Goal: Transaction & Acquisition: Purchase product/service

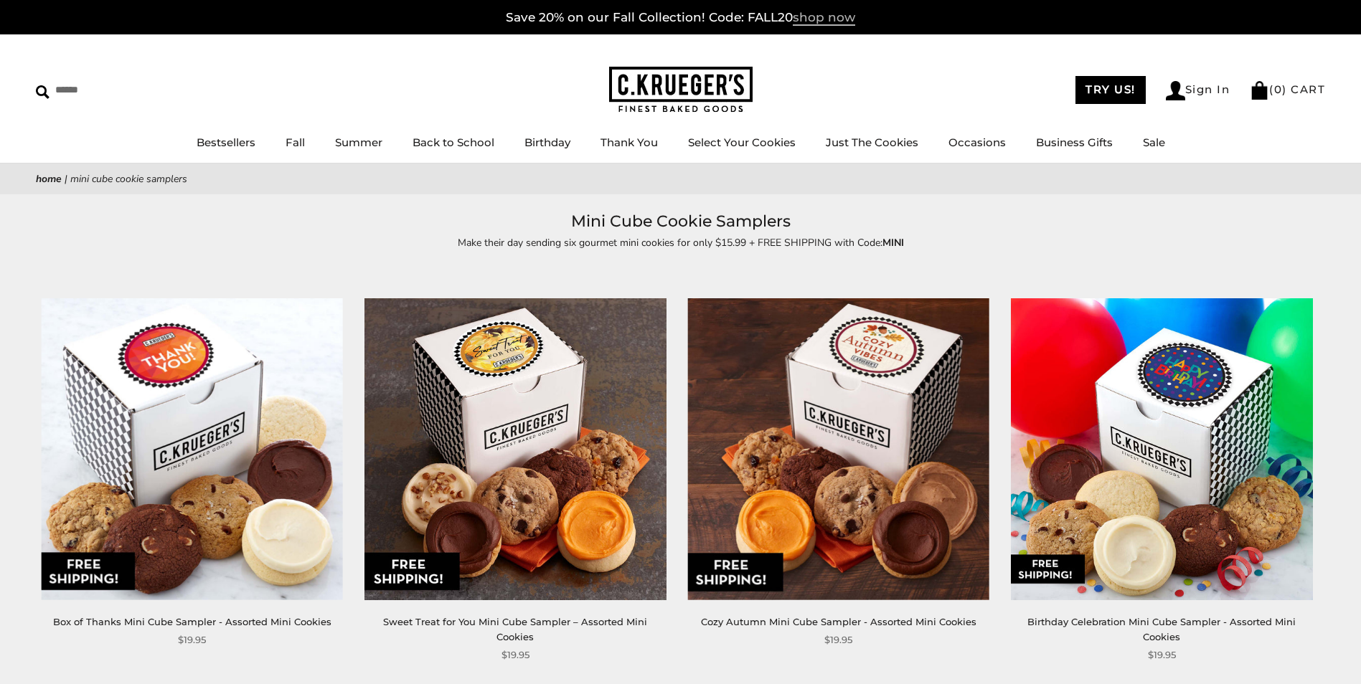
click at [814, 19] on span "shop now" at bounding box center [824, 18] width 62 height 16
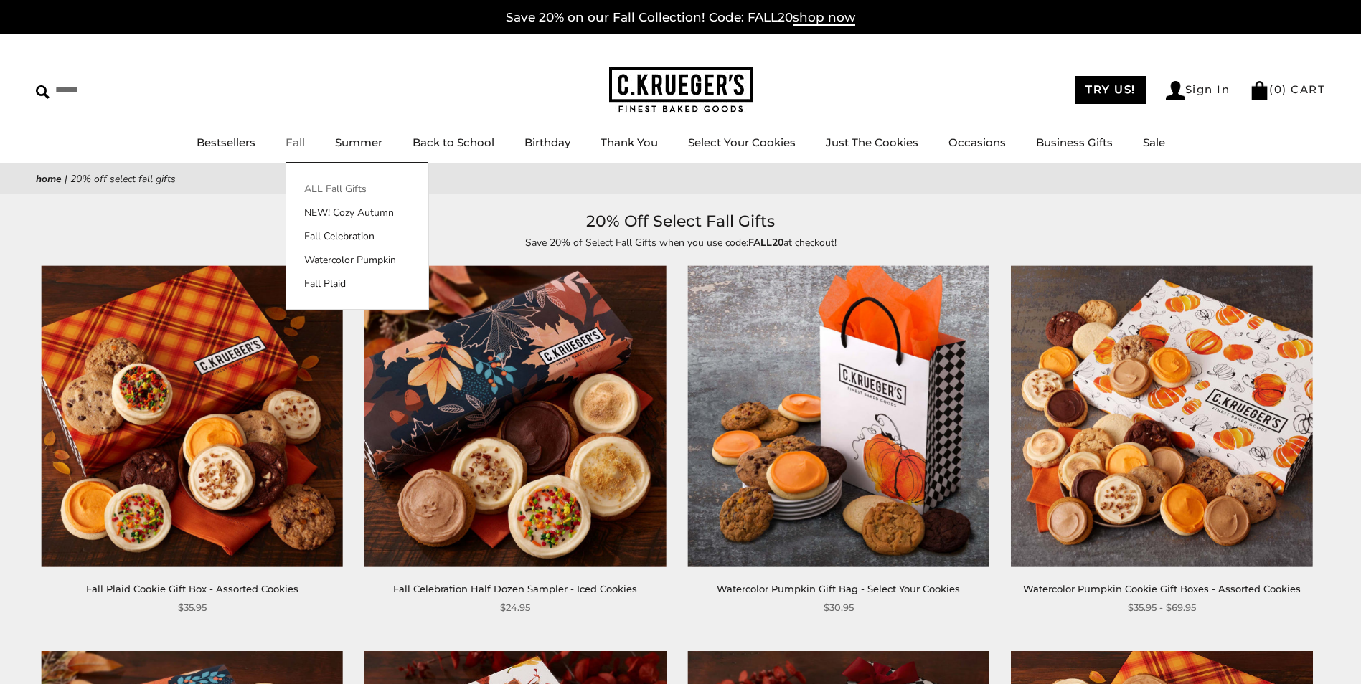
click at [323, 183] on link "ALL Fall Gifts" at bounding box center [357, 188] width 142 height 15
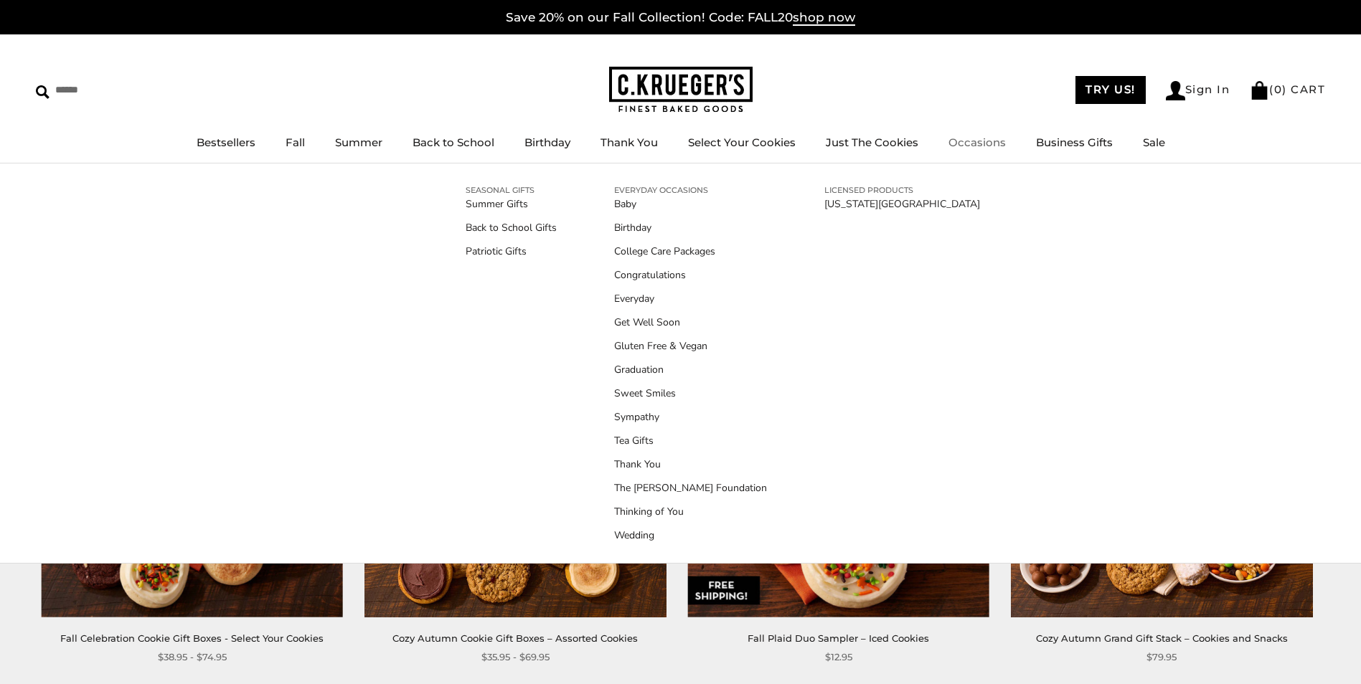
click at [980, 143] on link "Occasions" at bounding box center [976, 143] width 57 height 14
click at [514, 228] on link "Back to School Gifts" at bounding box center [510, 227] width 91 height 15
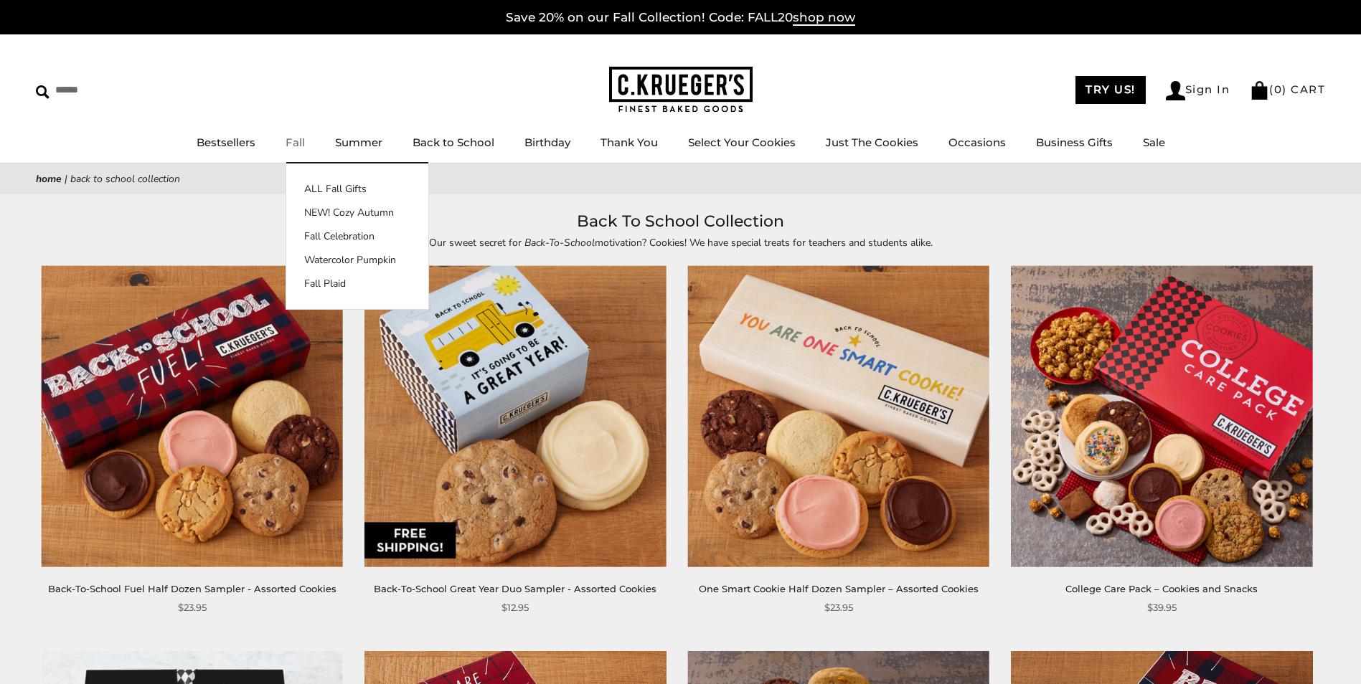
click at [299, 143] on link "Fall" at bounding box center [294, 143] width 19 height 14
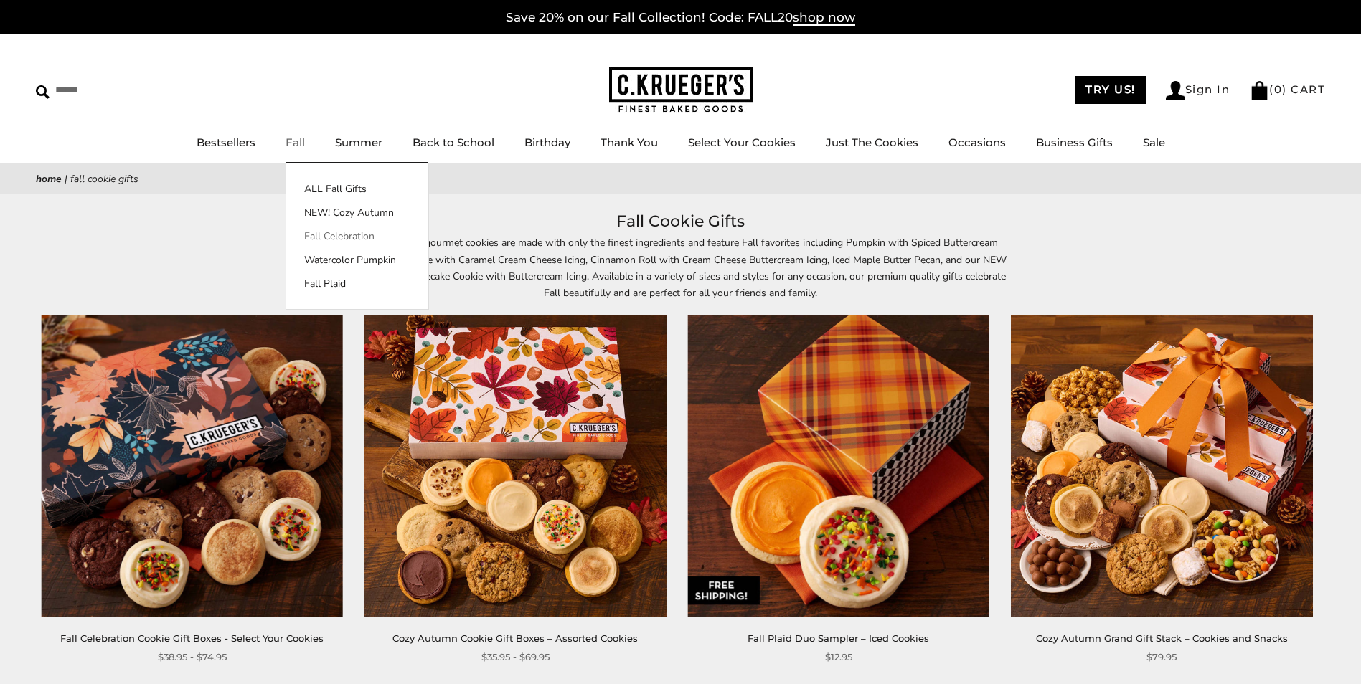
click at [326, 235] on link "Fall Celebration" at bounding box center [357, 236] width 142 height 15
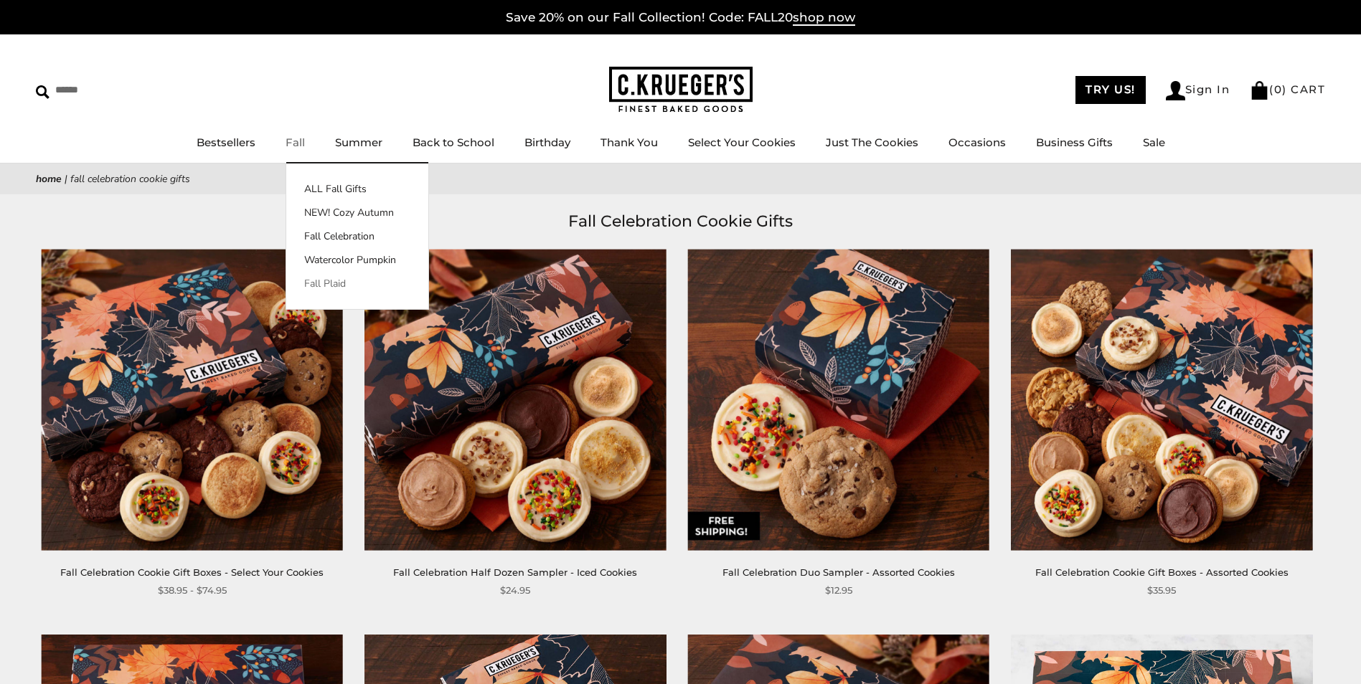
click at [322, 281] on link "Fall Plaid" at bounding box center [357, 283] width 142 height 15
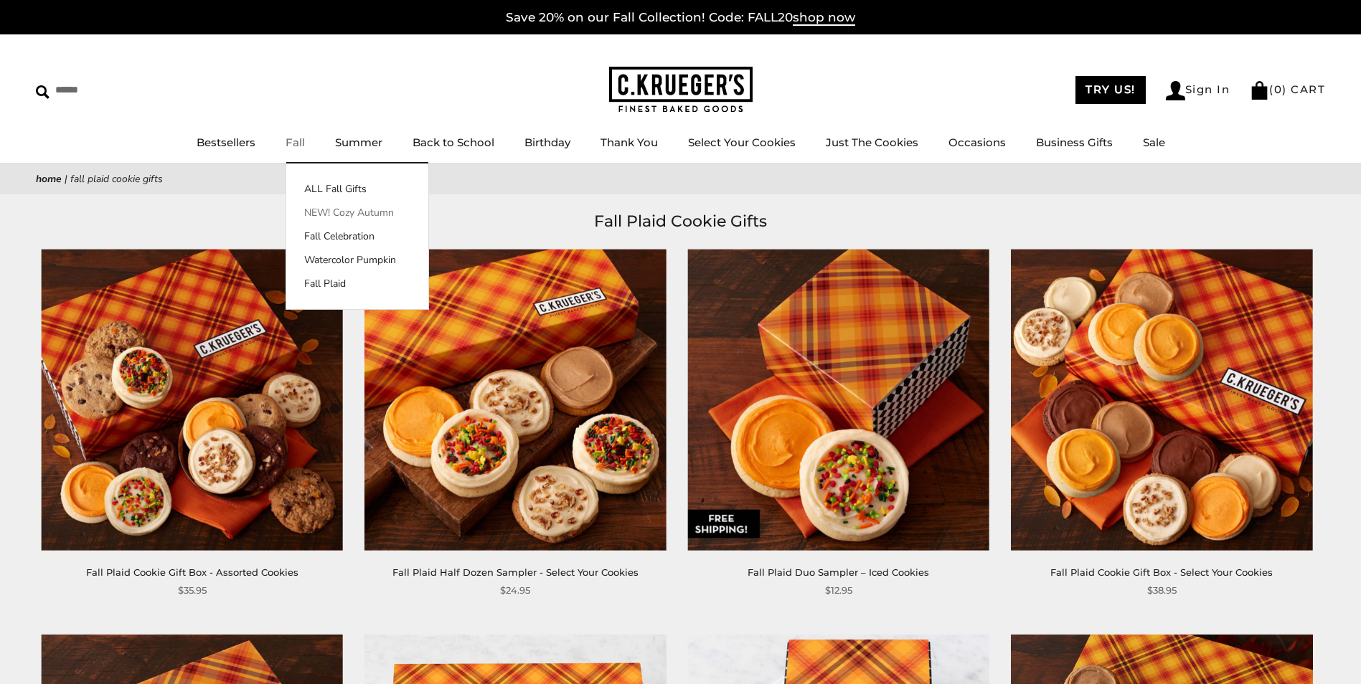
click at [320, 209] on link "NEW! Cozy Autumn" at bounding box center [357, 212] width 142 height 15
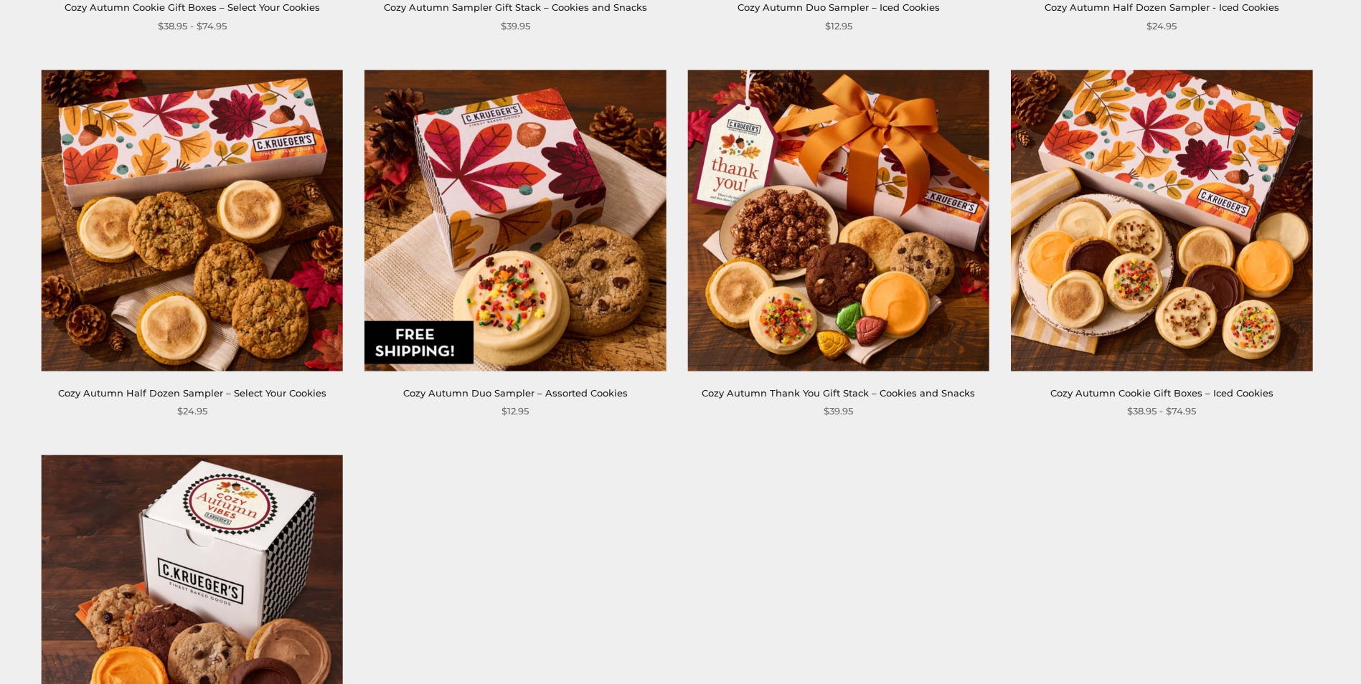
scroll to position [932, 0]
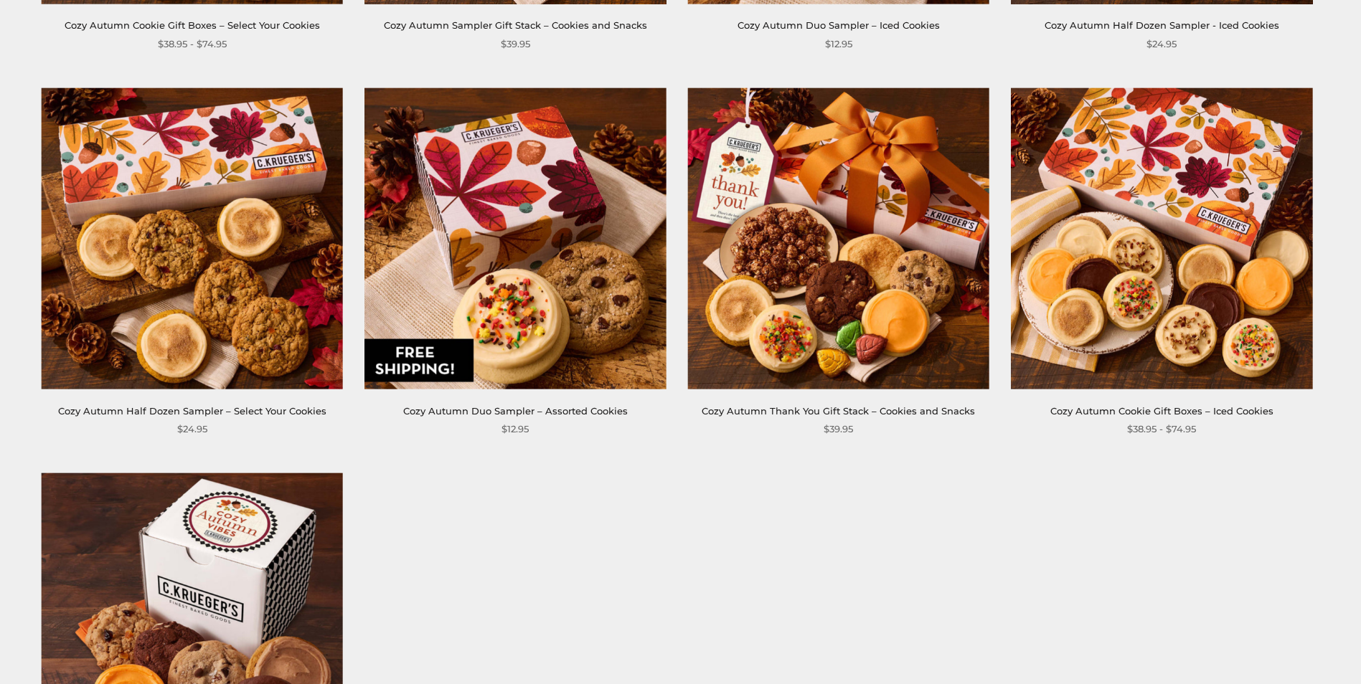
click at [1193, 201] on img at bounding box center [1162, 239] width 302 height 302
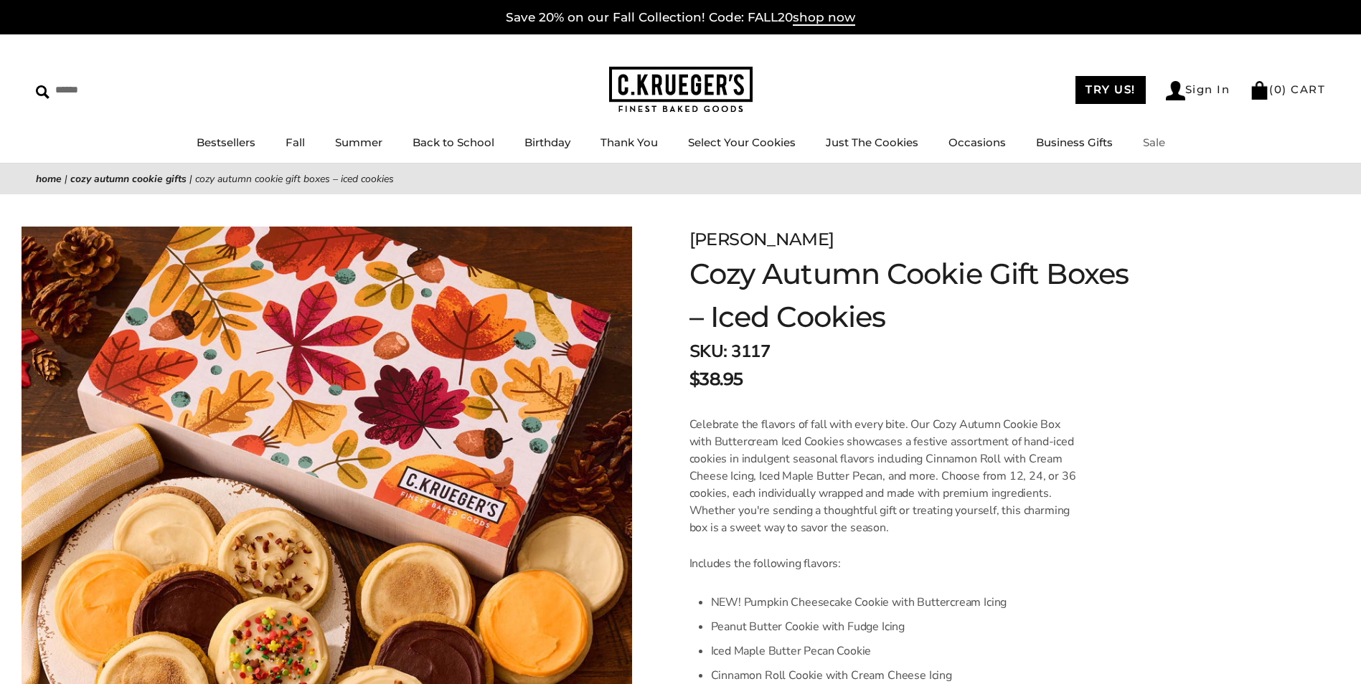
click at [1145, 147] on link "Sale" at bounding box center [1154, 143] width 22 height 14
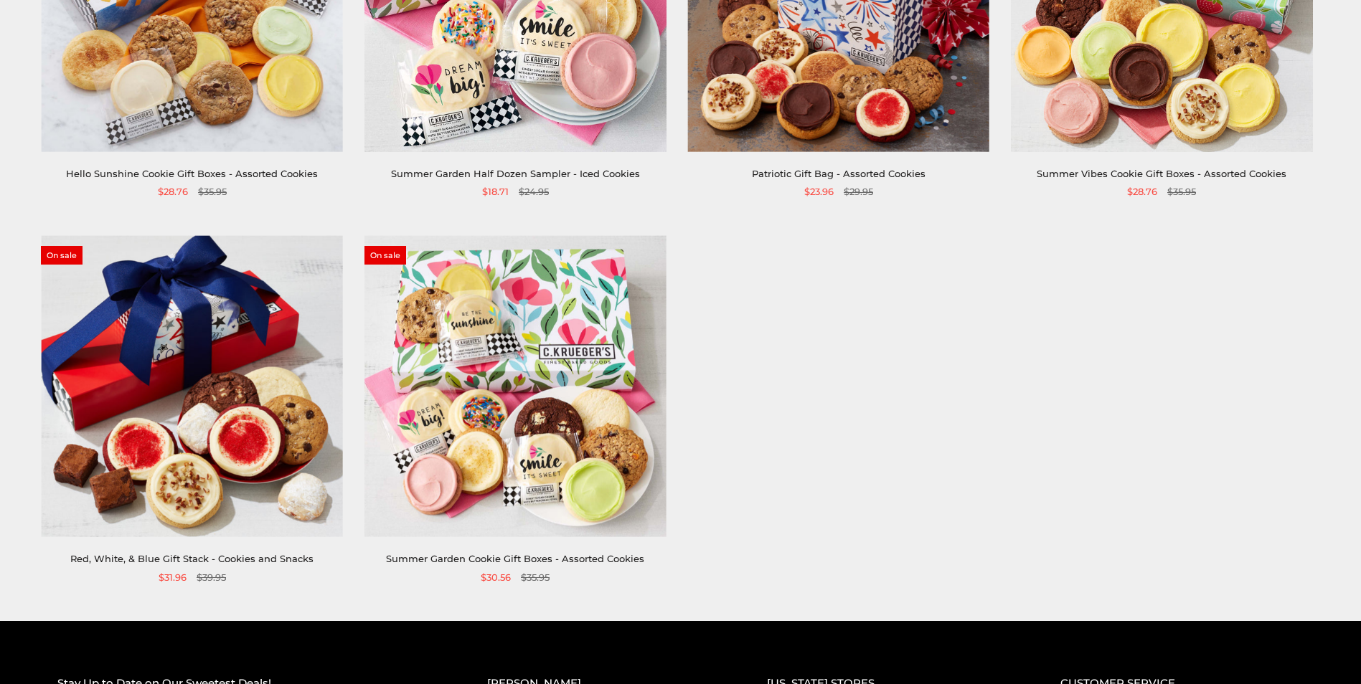
scroll to position [646, 0]
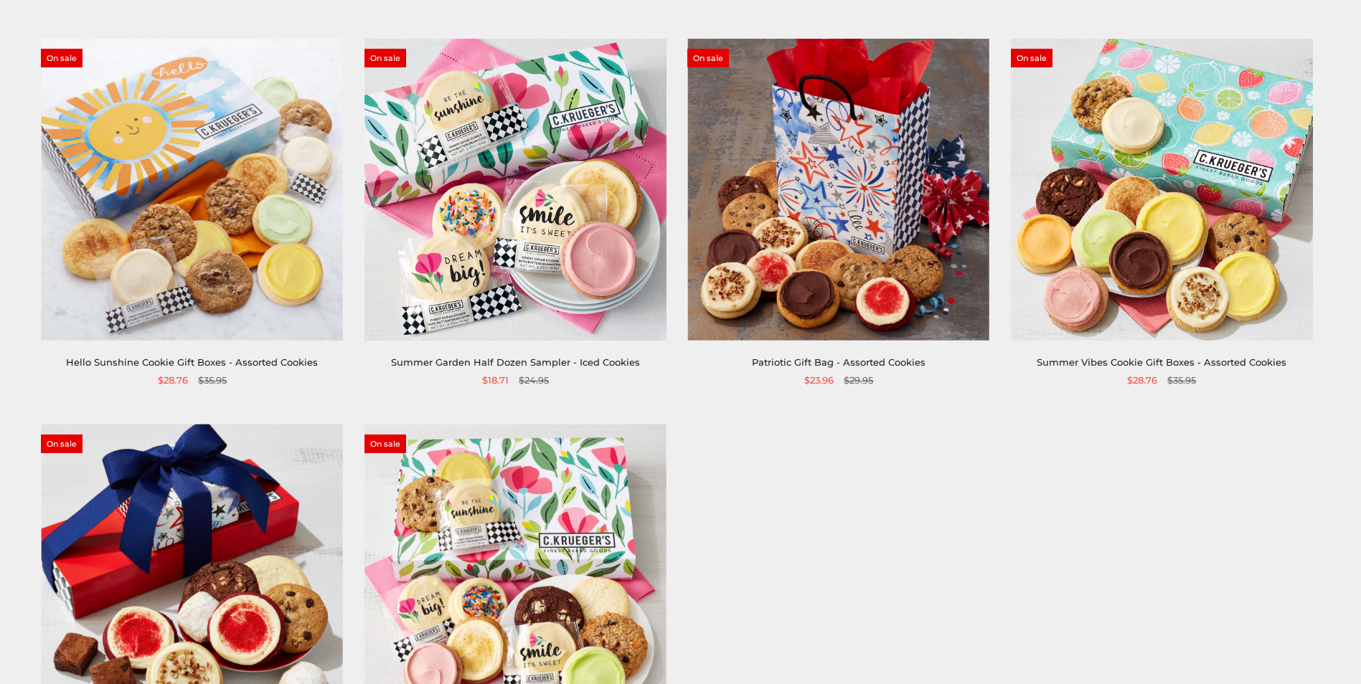
click at [249, 166] on img at bounding box center [192, 190] width 302 height 302
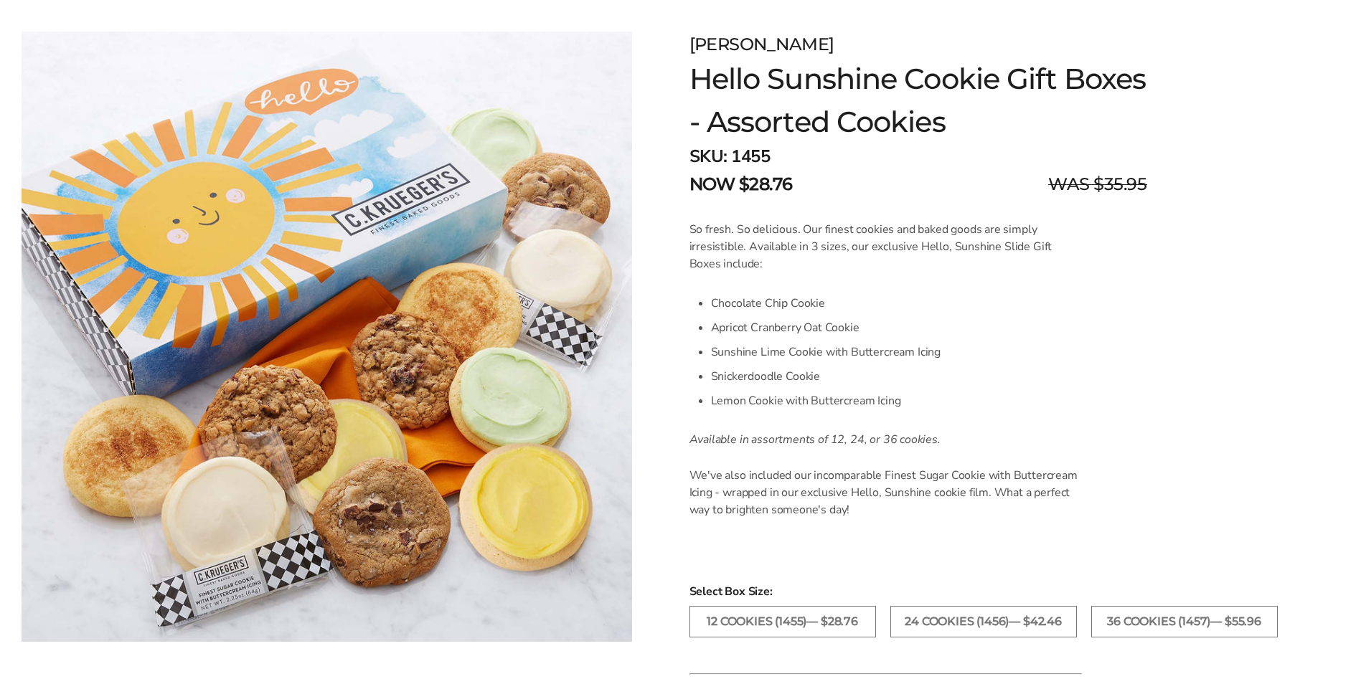
scroll to position [215, 0]
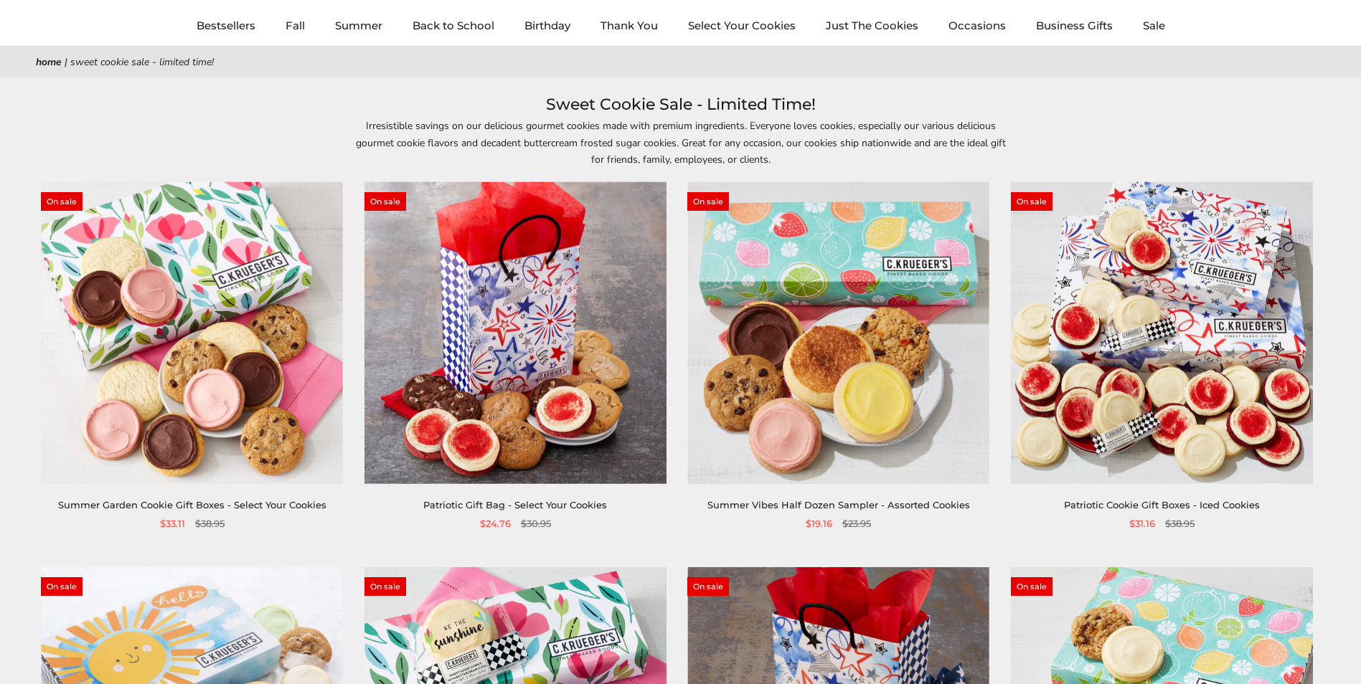
scroll to position [72, 0]
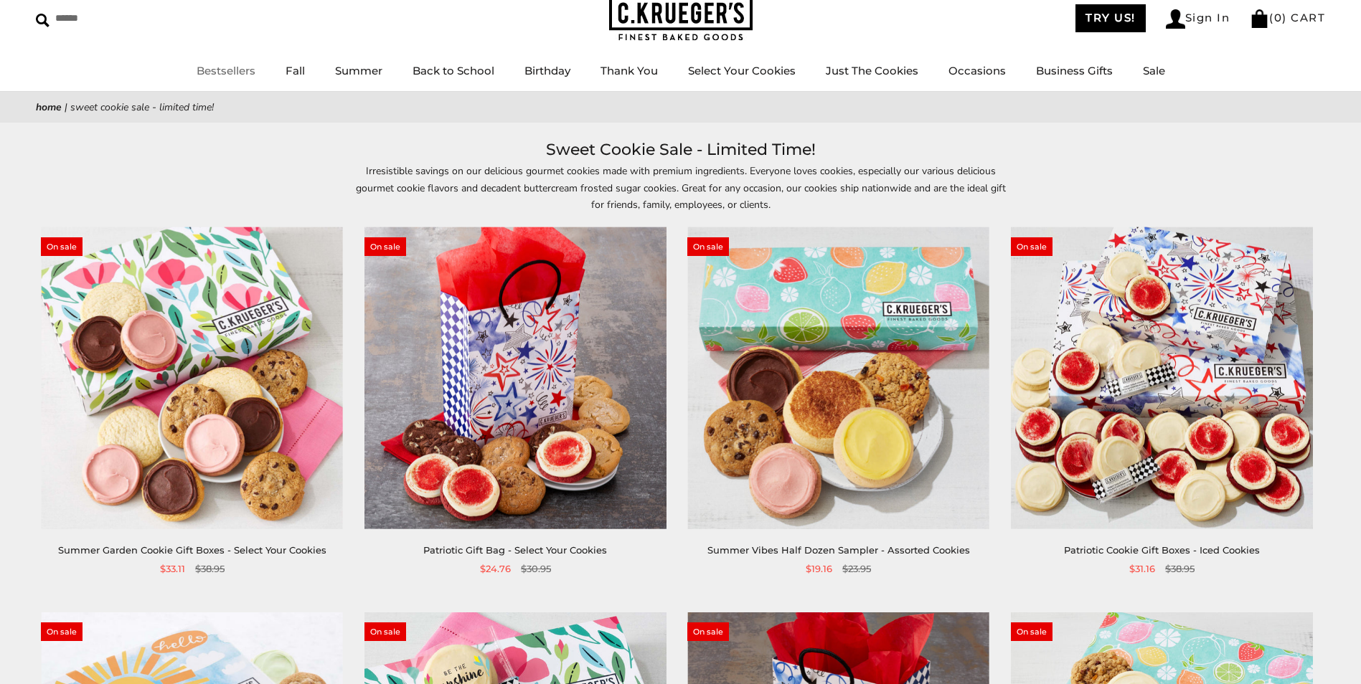
click at [247, 69] on link "Bestsellers" at bounding box center [226, 71] width 59 height 14
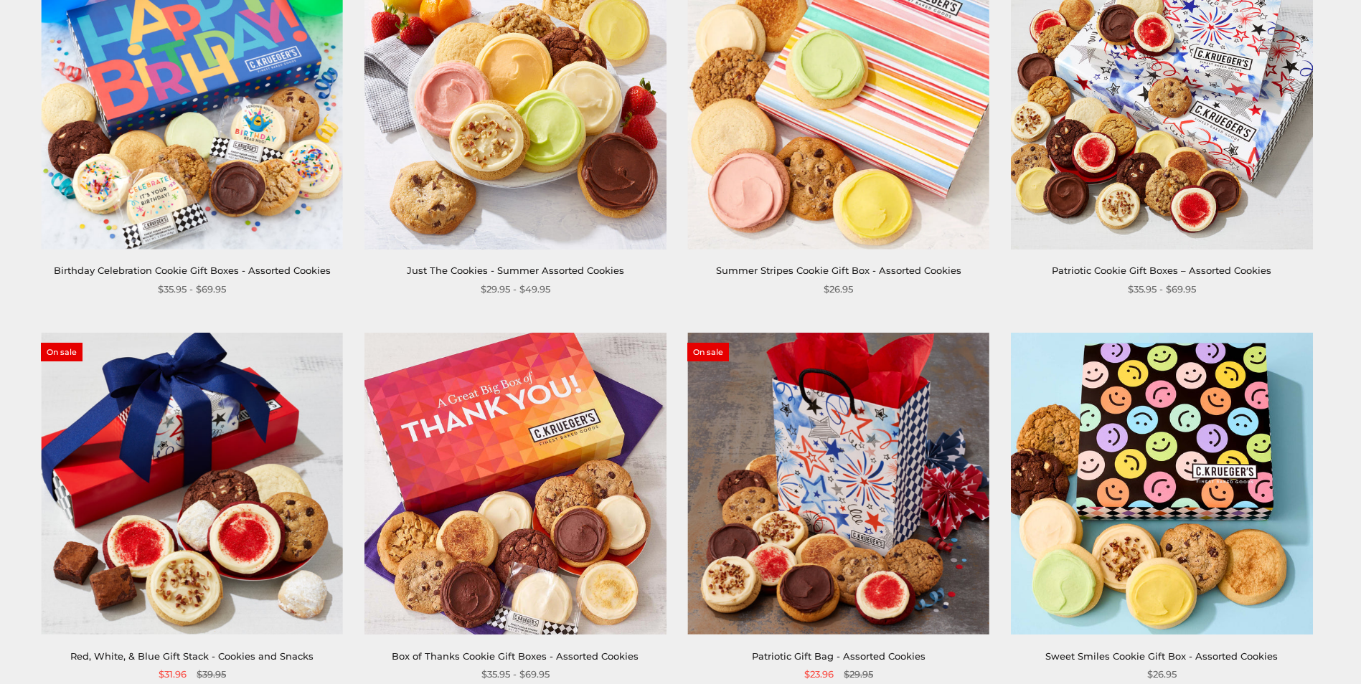
scroll to position [502, 0]
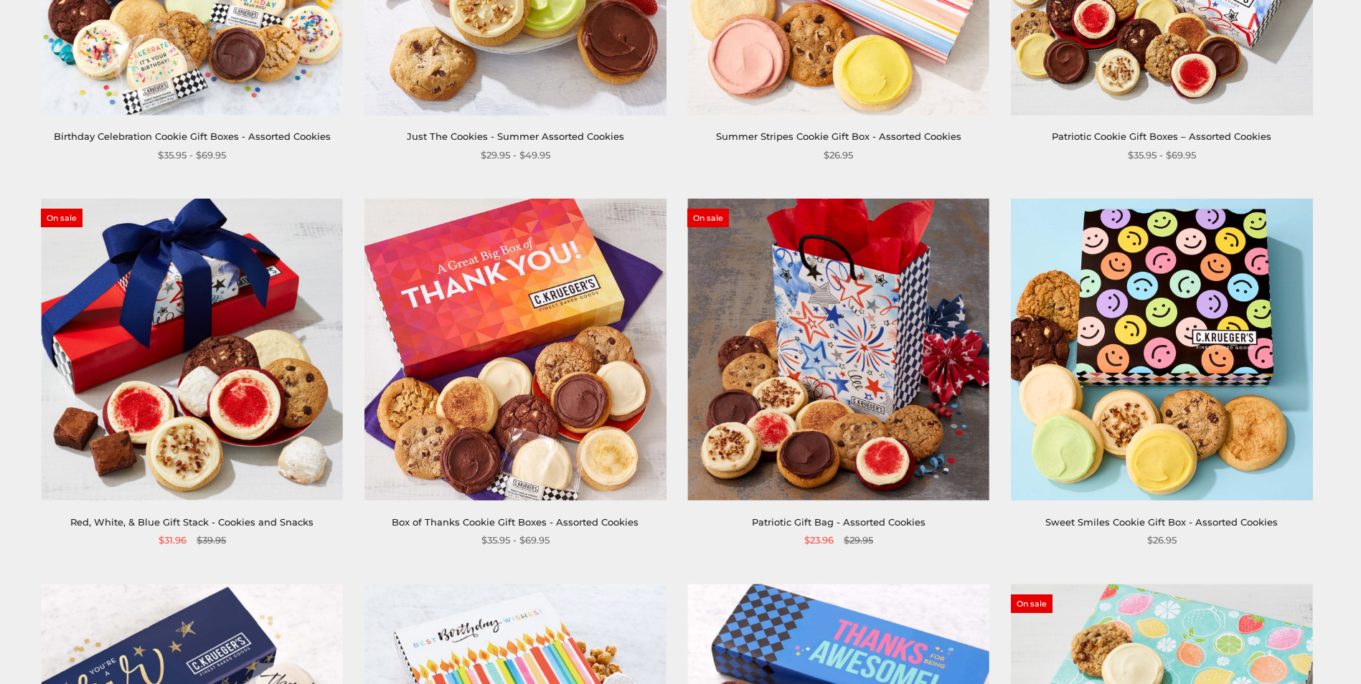
click at [480, 278] on img at bounding box center [515, 350] width 302 height 302
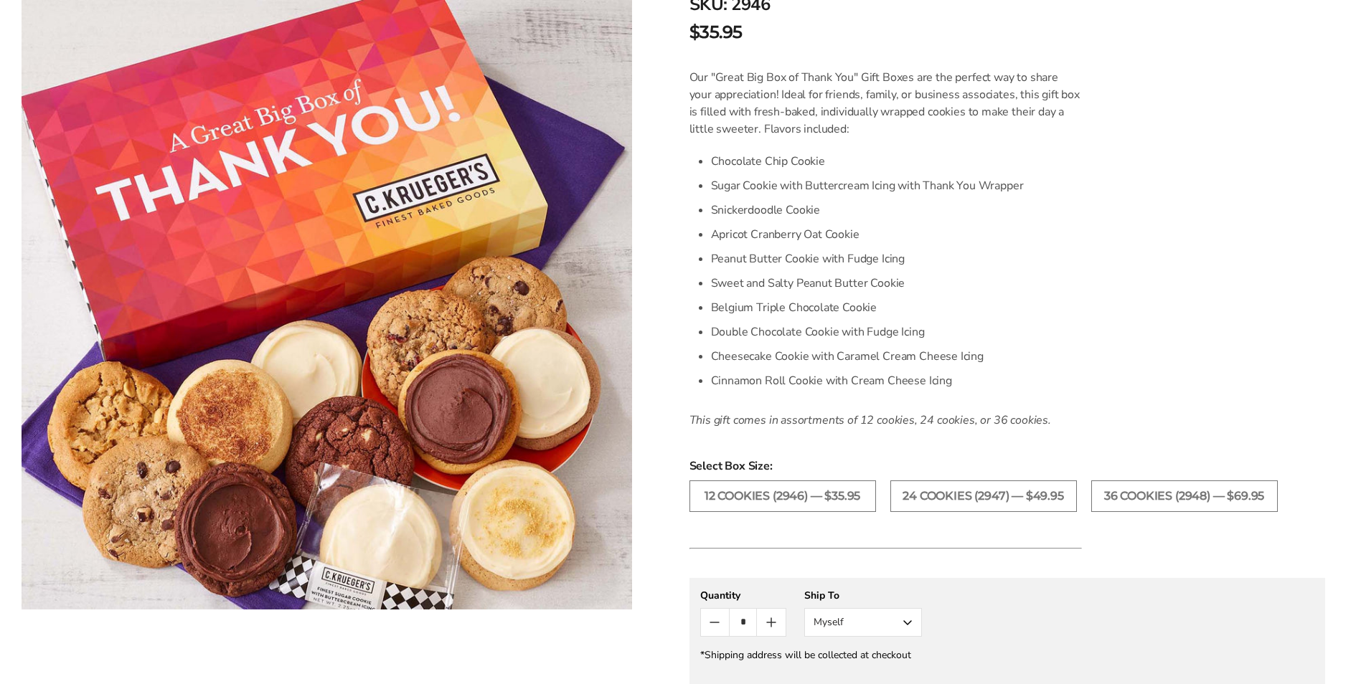
scroll to position [359, 0]
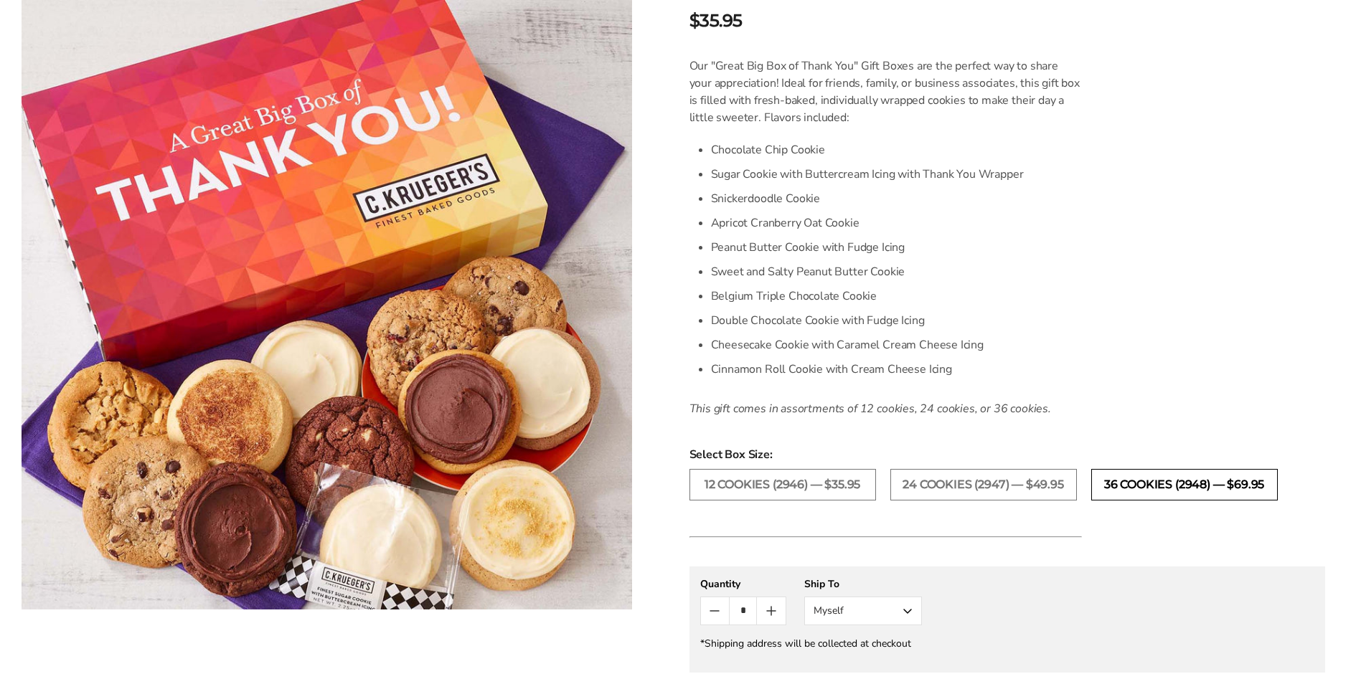
click at [1154, 484] on label "36 COOKIES (2948) — $69.95" at bounding box center [1184, 485] width 186 height 32
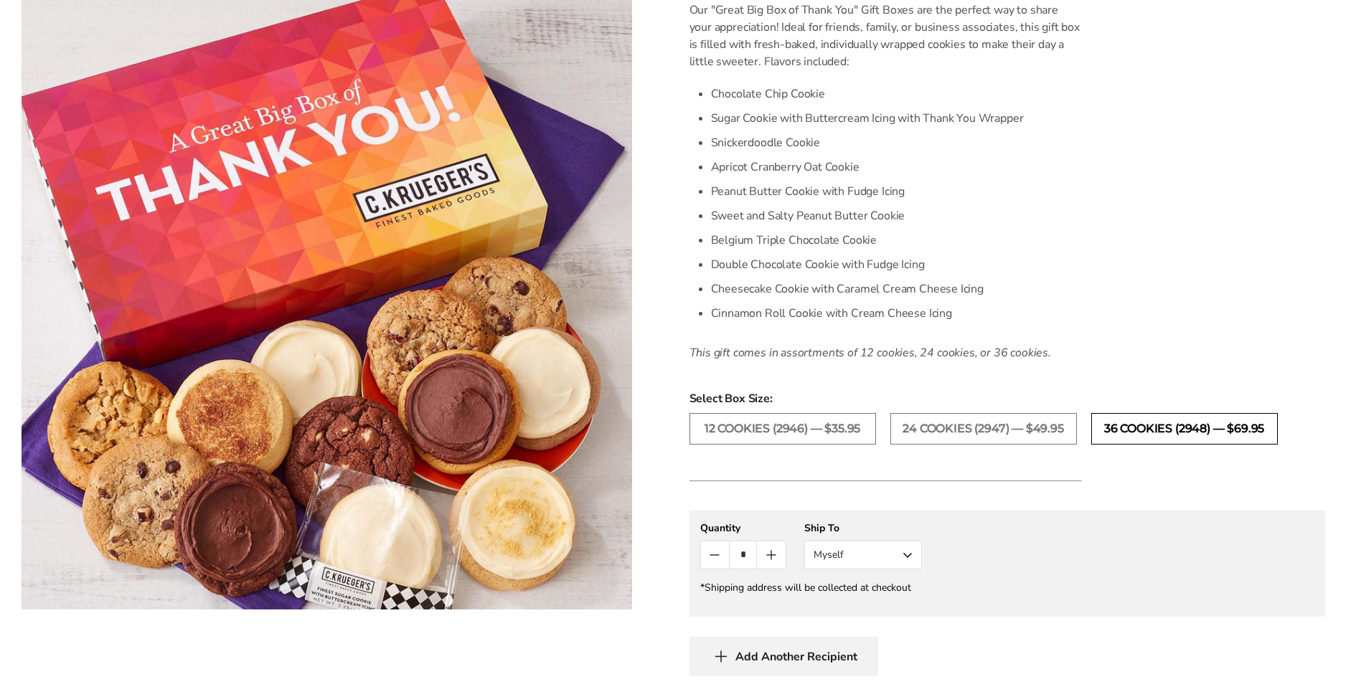
scroll to position [502, 0]
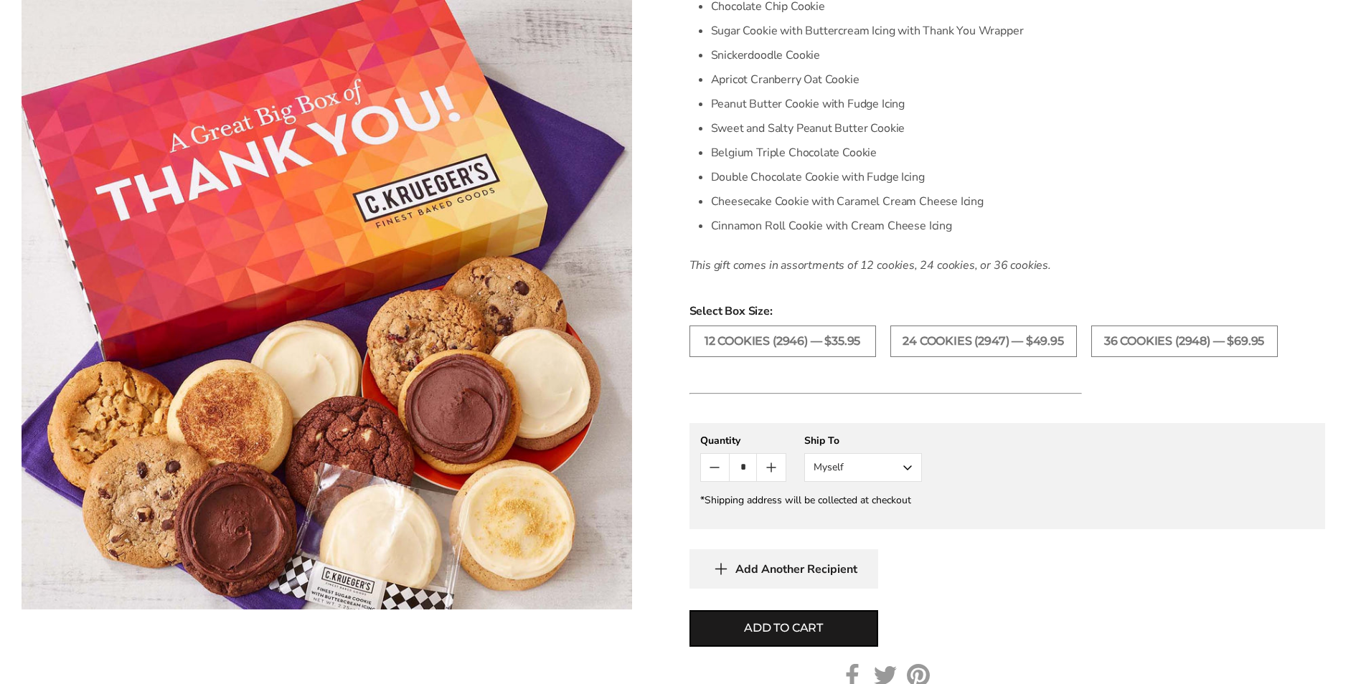
click at [903, 470] on button "Myself" at bounding box center [863, 467] width 118 height 29
click at [887, 521] on button "Other Recipient" at bounding box center [863, 521] width 116 height 26
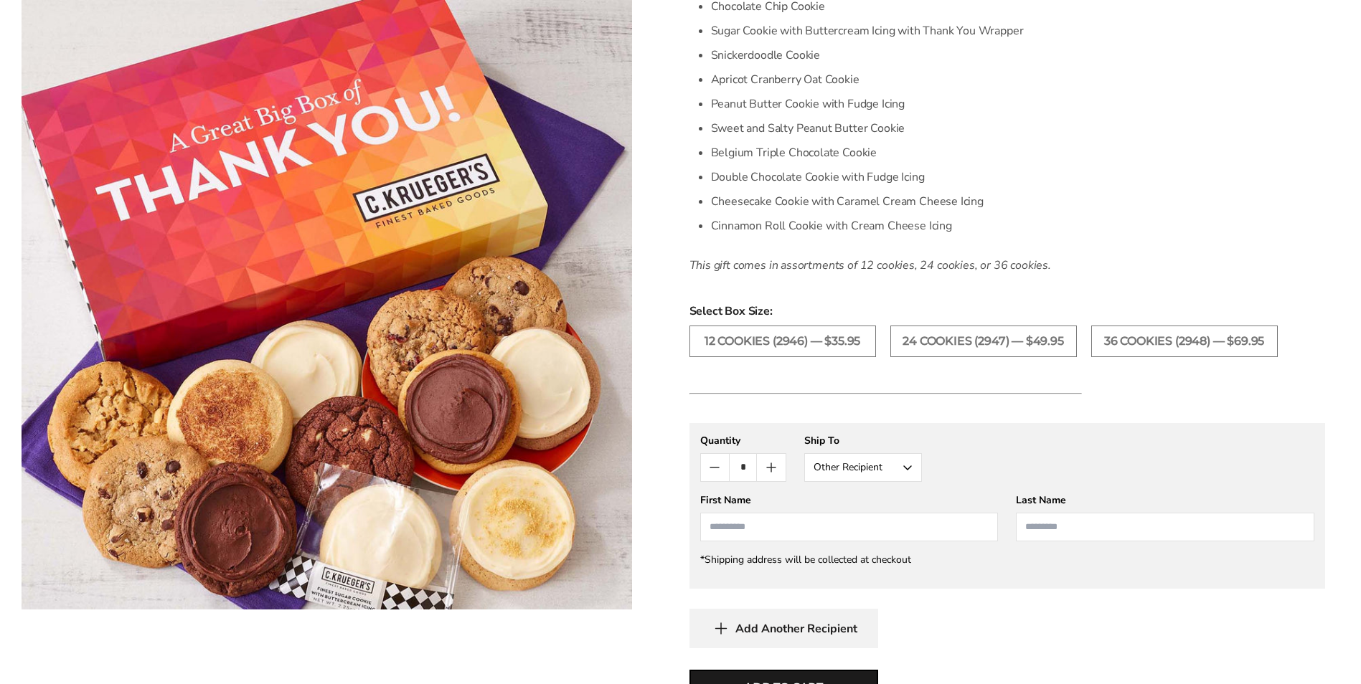
click at [874, 524] on input "First Name" at bounding box center [849, 527] width 298 height 29
click at [854, 559] on li "[PERSON_NAME]" at bounding box center [849, 554] width 297 height 26
type input "*****"
type input "******"
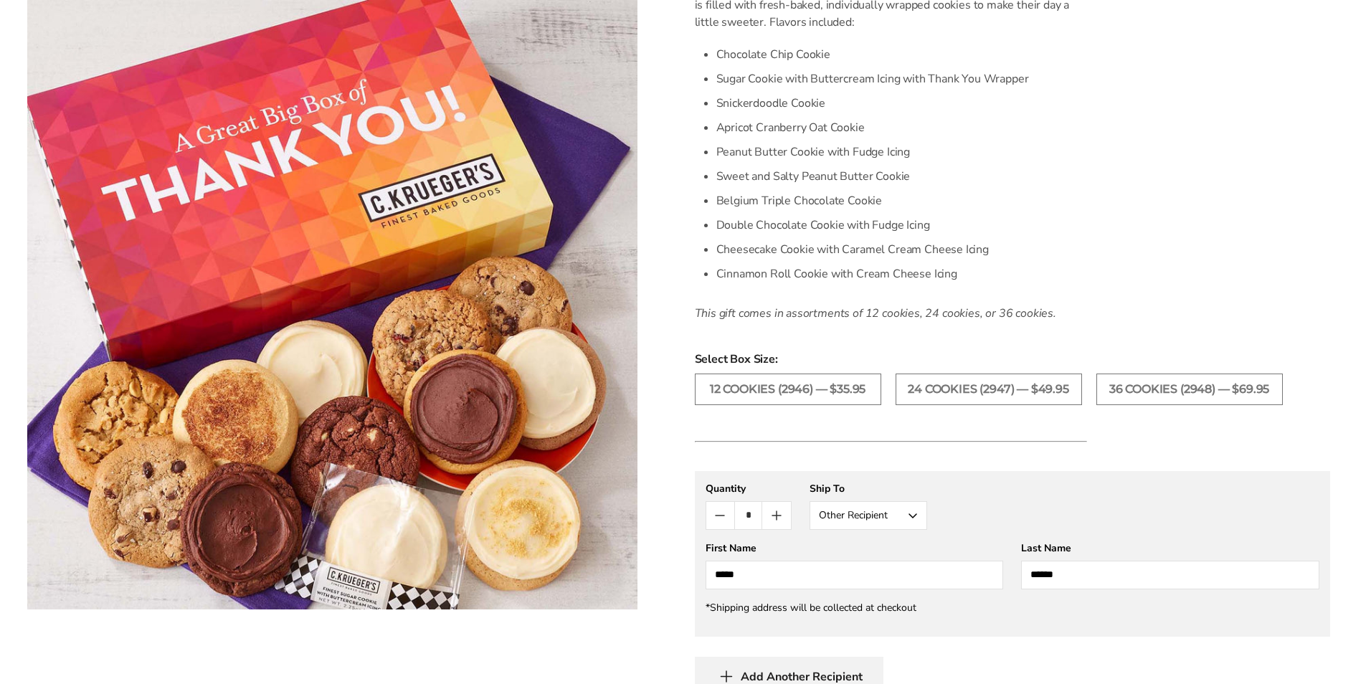
scroll to position [717, 0]
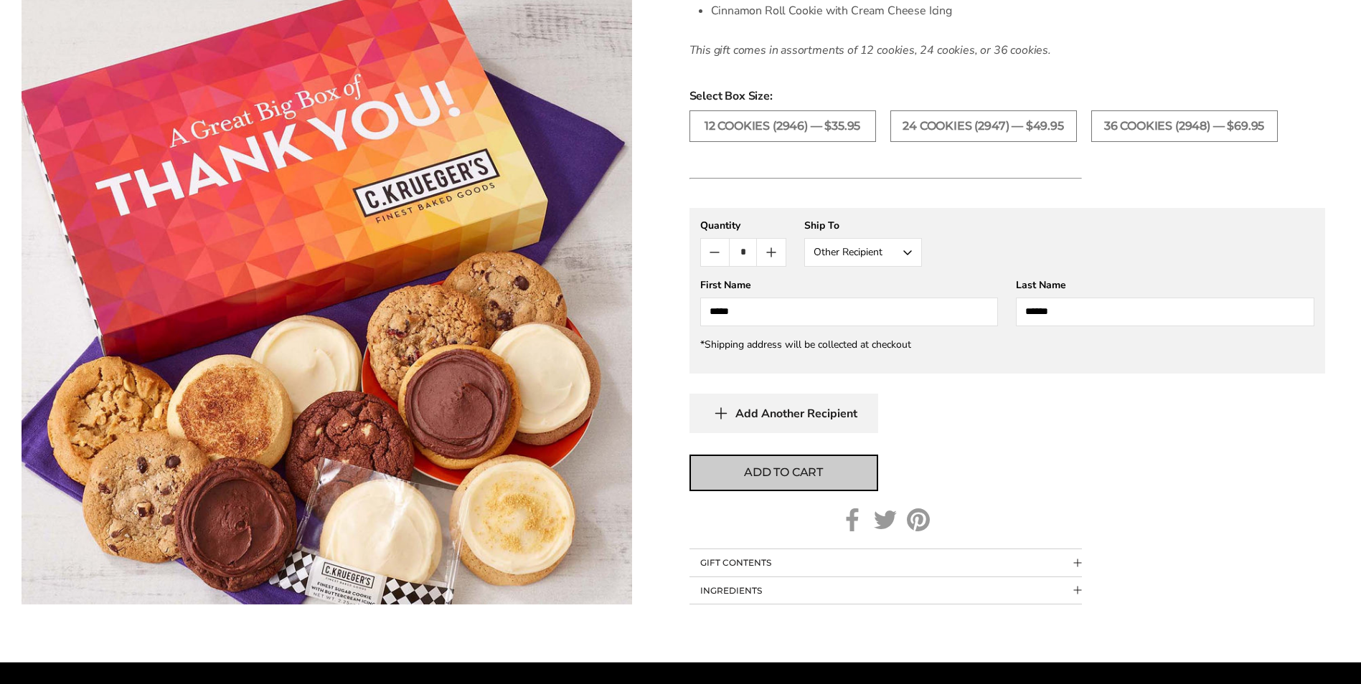
click at [807, 468] on span "Add to cart" at bounding box center [783, 472] width 79 height 17
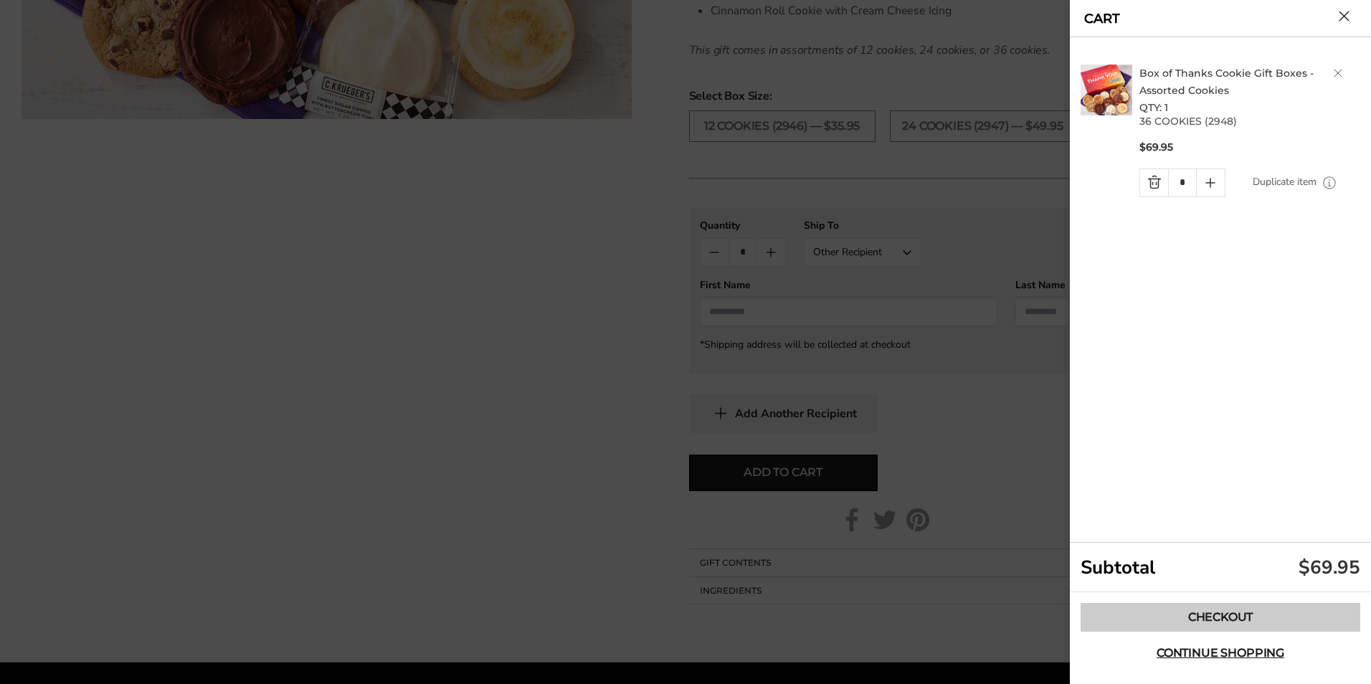
click at [1236, 618] on link "Checkout" at bounding box center [1221, 617] width 280 height 29
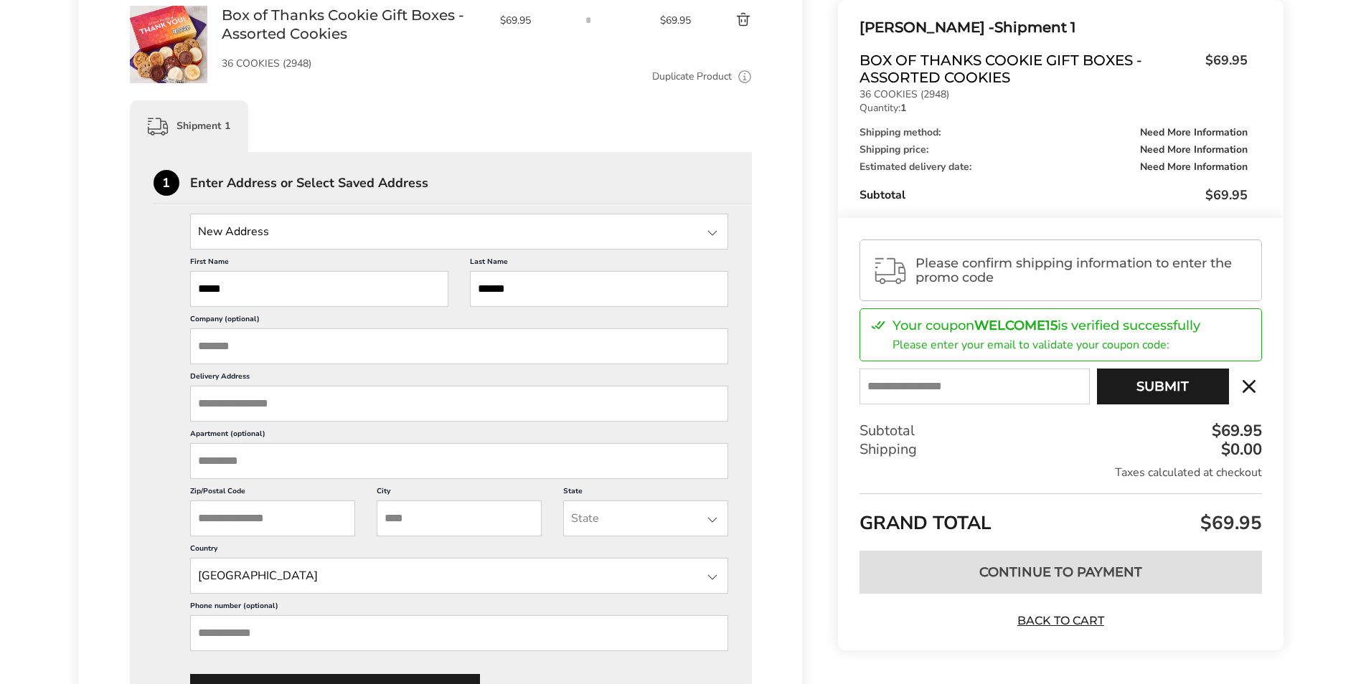
scroll to position [359, 0]
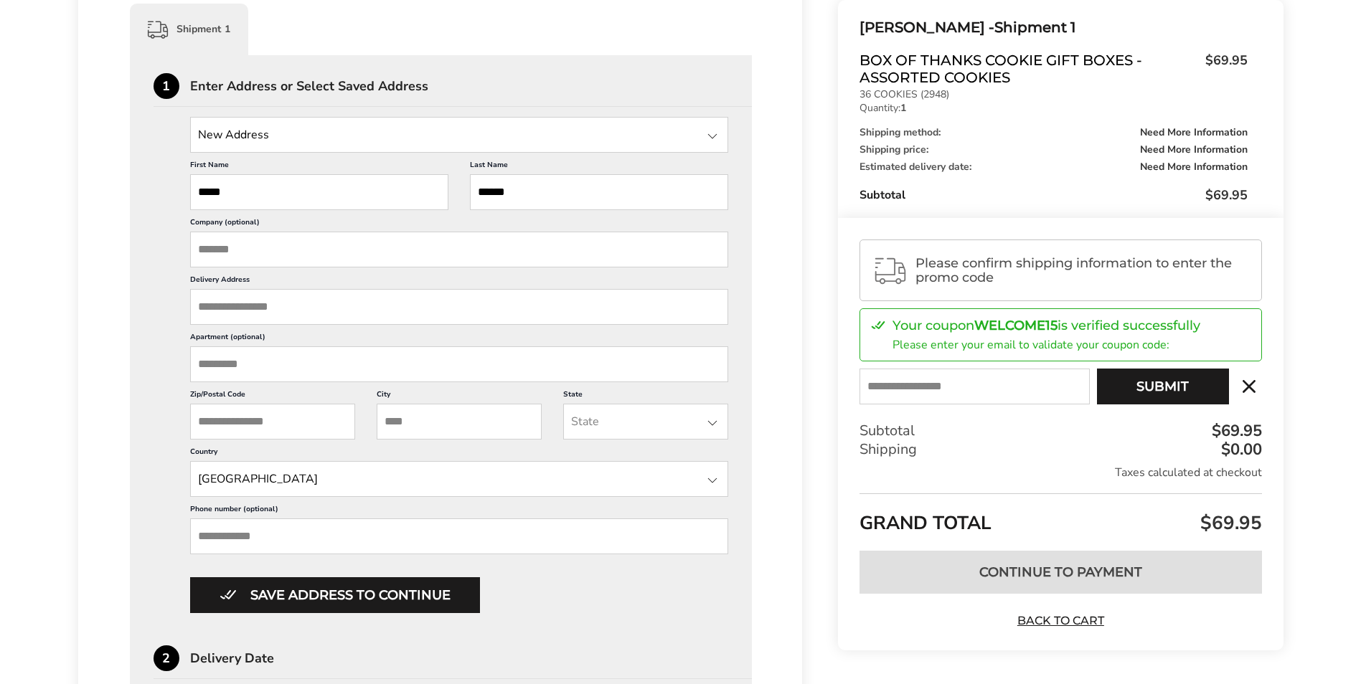
click at [254, 251] on input "Company (optional)" at bounding box center [459, 250] width 539 height 36
type input "**********"
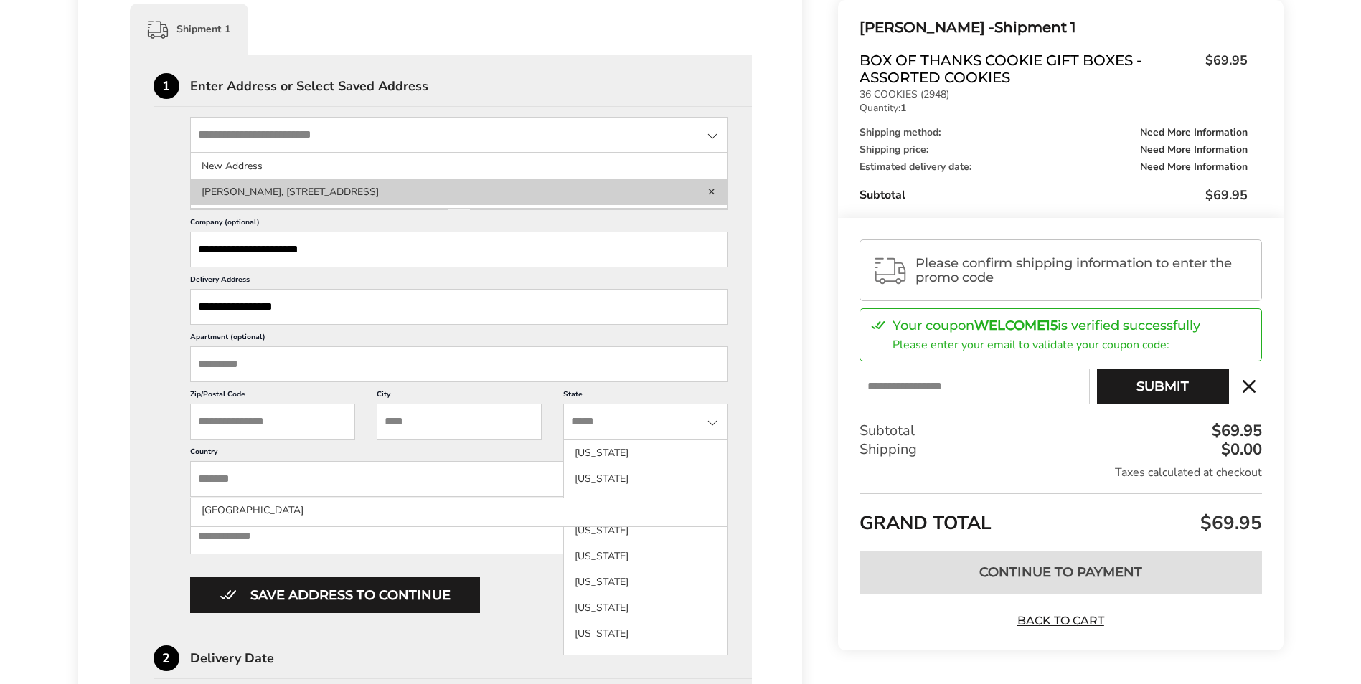
click at [564, 492] on li "[PERSON_NAME], [STREET_ADDRESS]" at bounding box center [646, 505] width 164 height 26
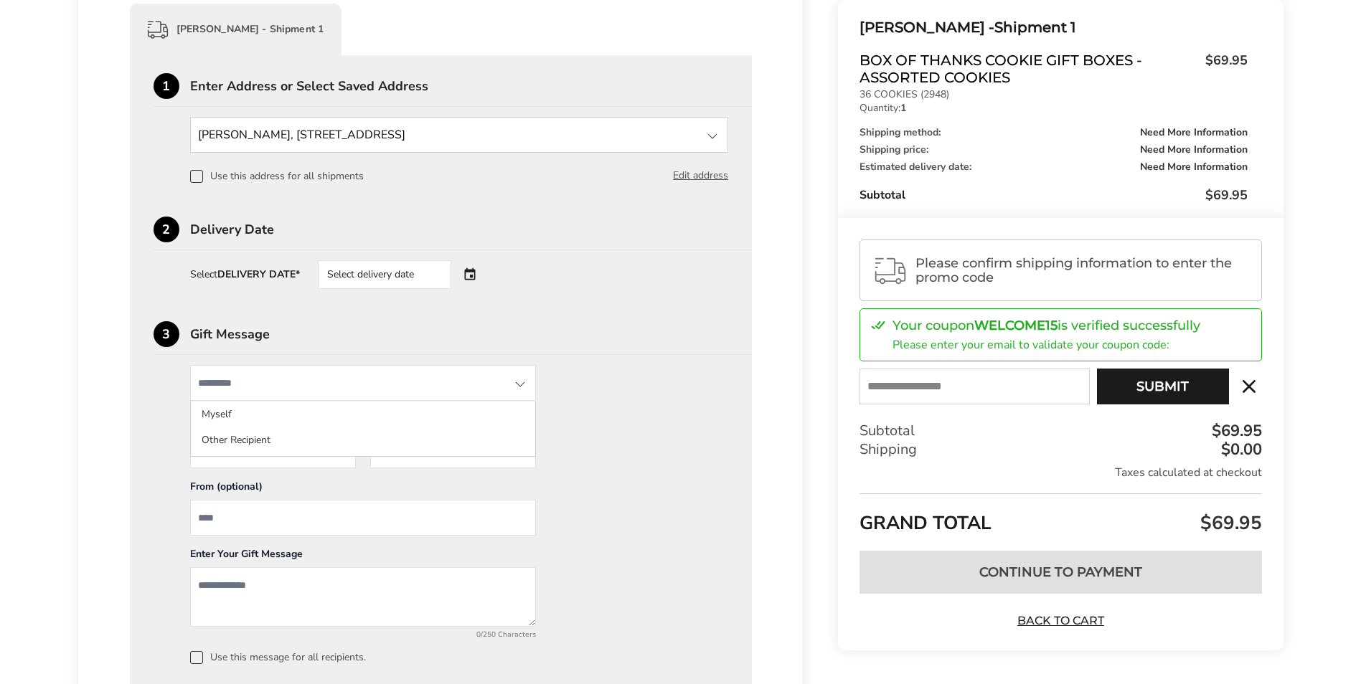
click at [436, 268] on div "Select delivery date" at bounding box center [384, 274] width 133 height 29
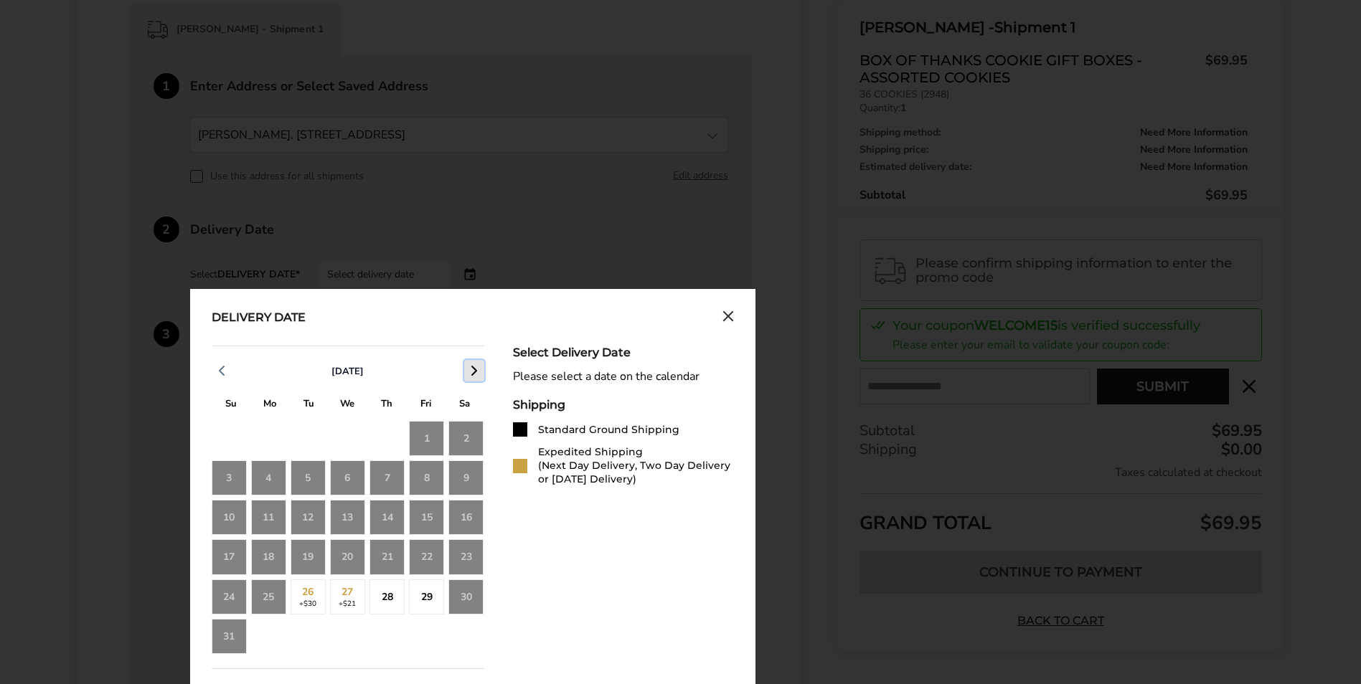
click at [464, 372] on button "button" at bounding box center [474, 371] width 20 height 22
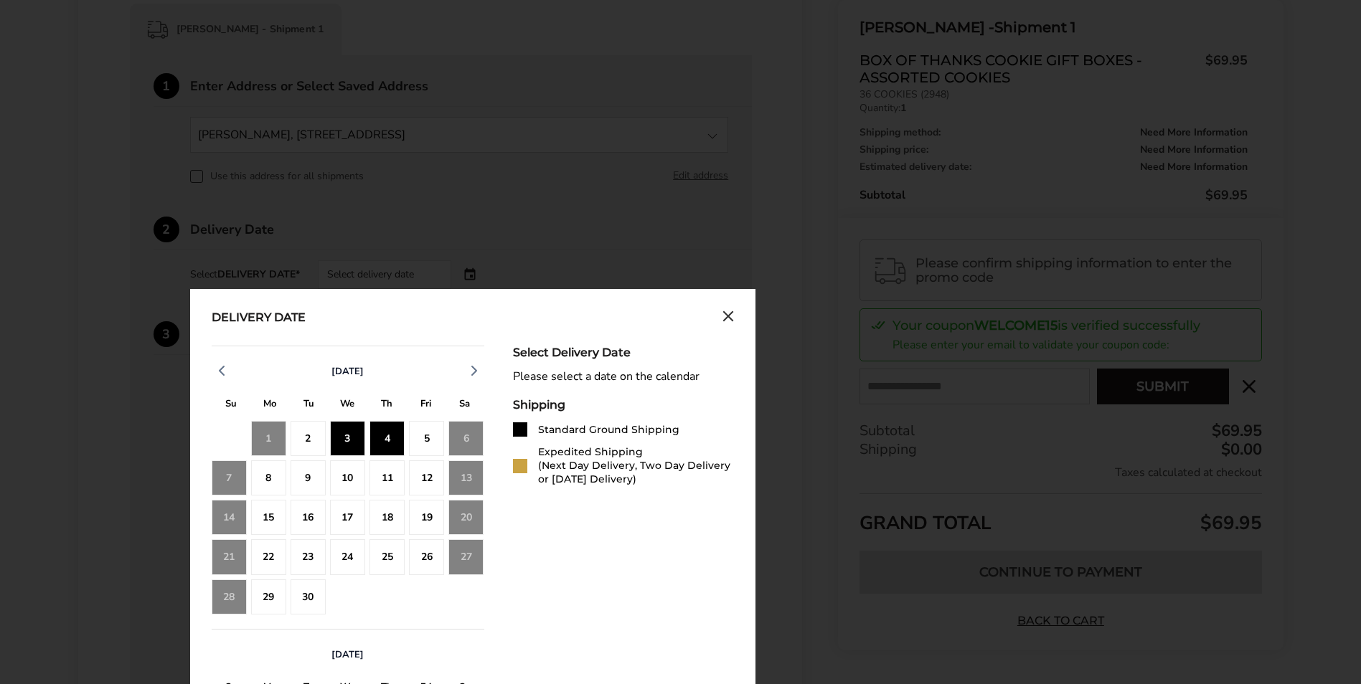
click at [384, 439] on div "4" at bounding box center [386, 438] width 35 height 35
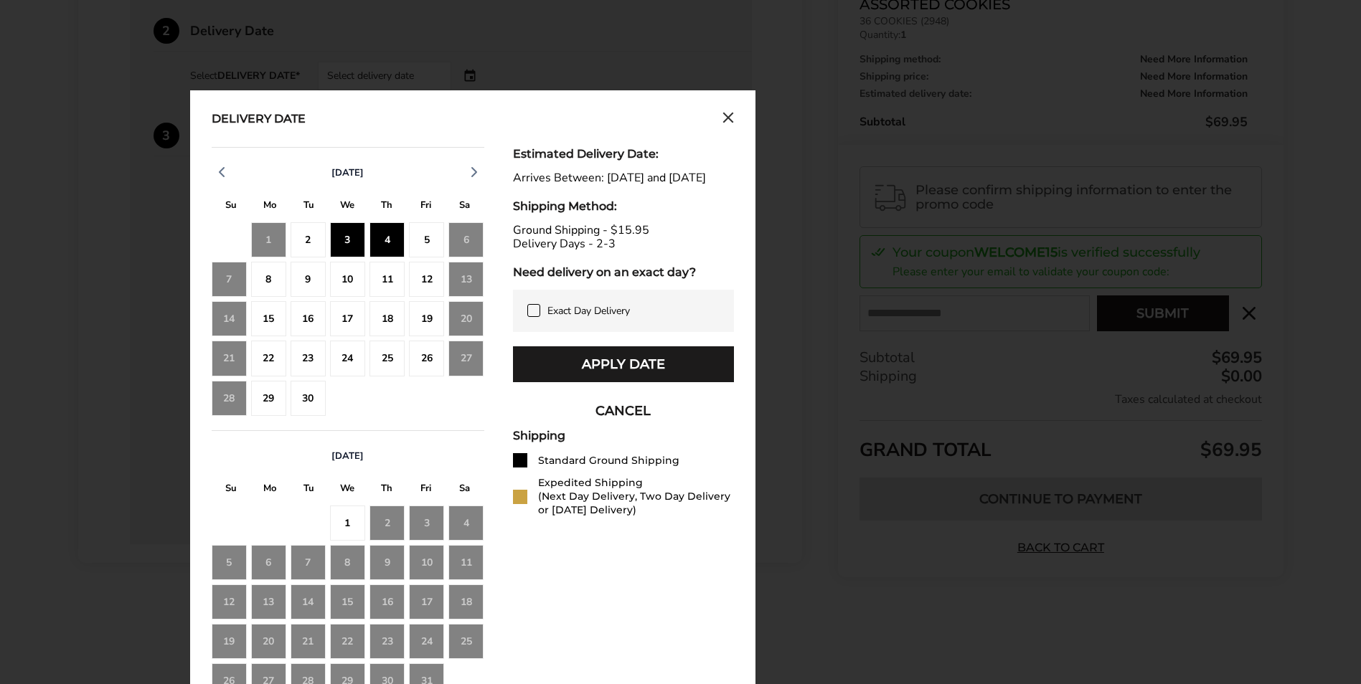
scroll to position [574, 0]
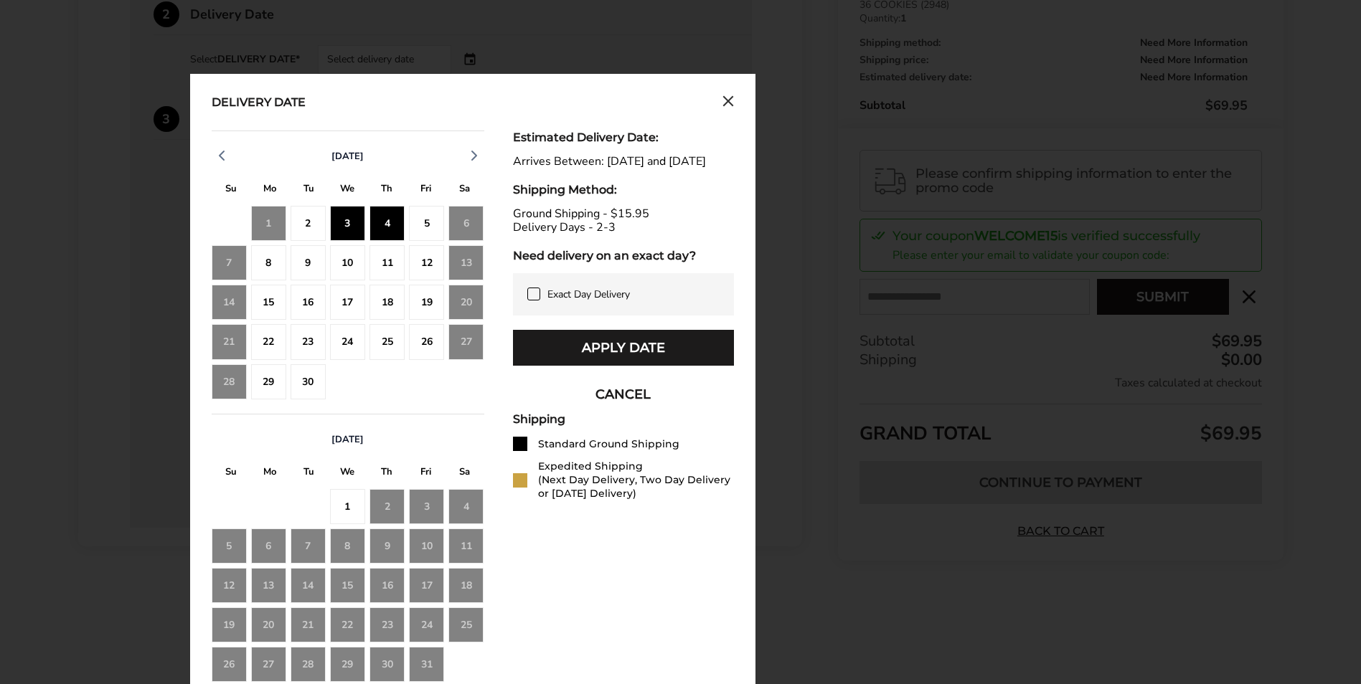
click at [531, 300] on icon at bounding box center [533, 293] width 11 height 11
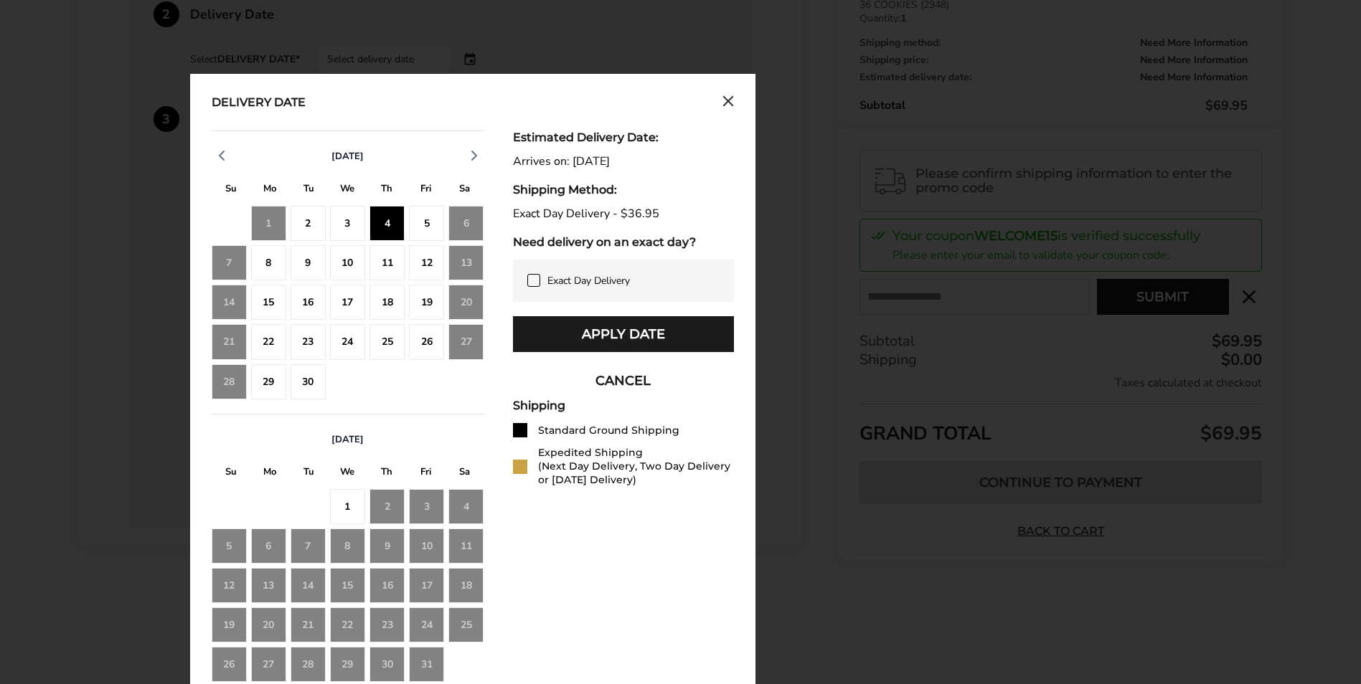
click at [525, 279] on div "Exact Day Delivery" at bounding box center [623, 281] width 221 height 42
click at [531, 280] on icon at bounding box center [533, 280] width 11 height 11
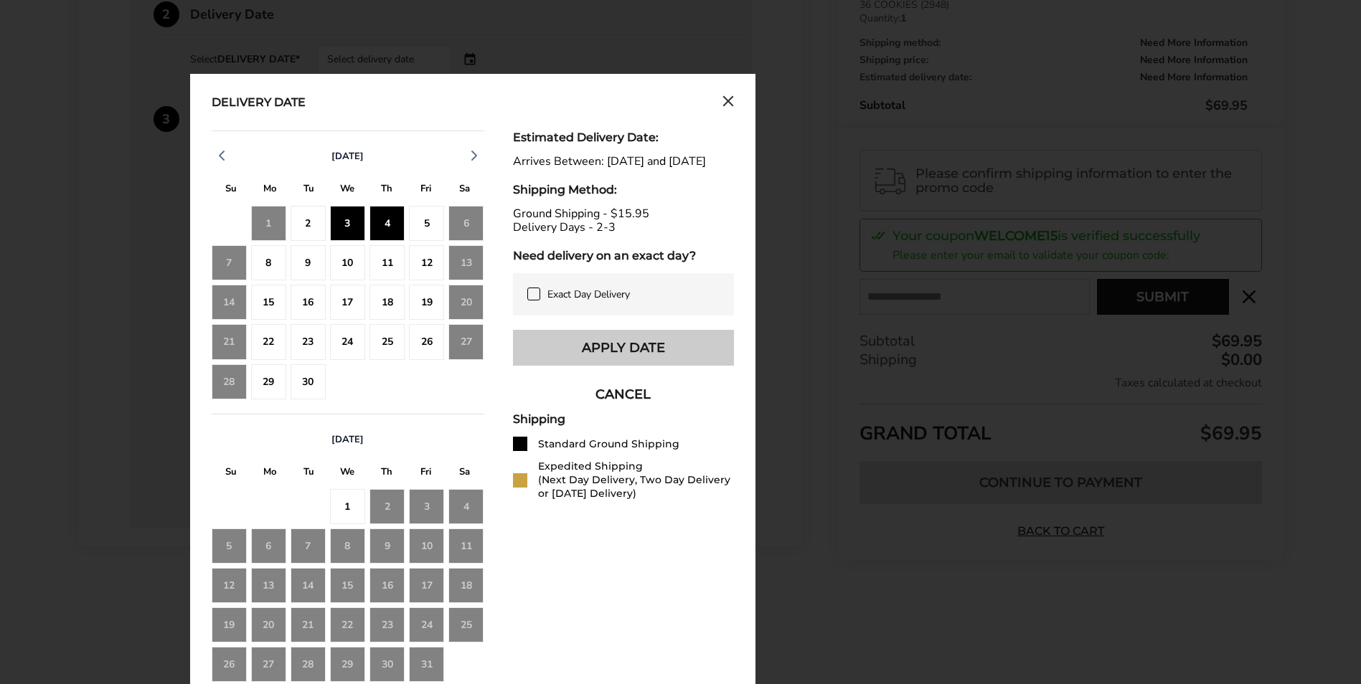
click at [650, 359] on button "Apply Date" at bounding box center [623, 348] width 221 height 36
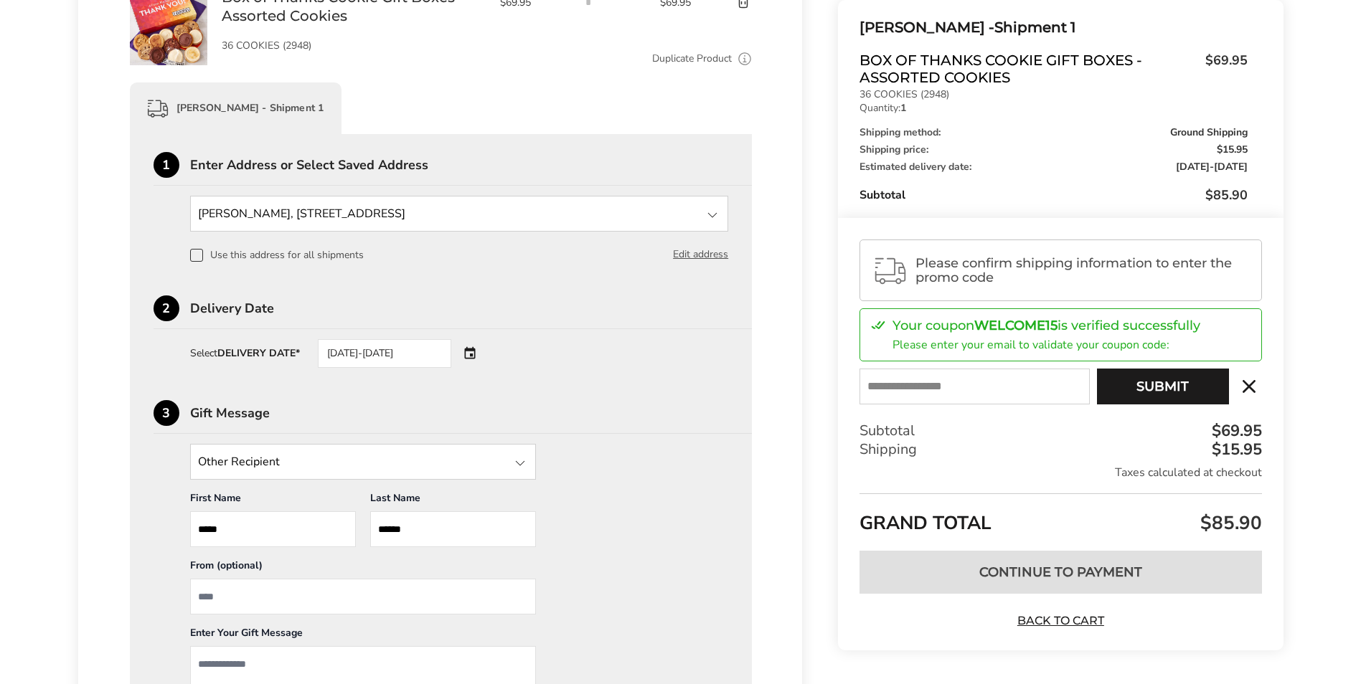
scroll to position [287, 0]
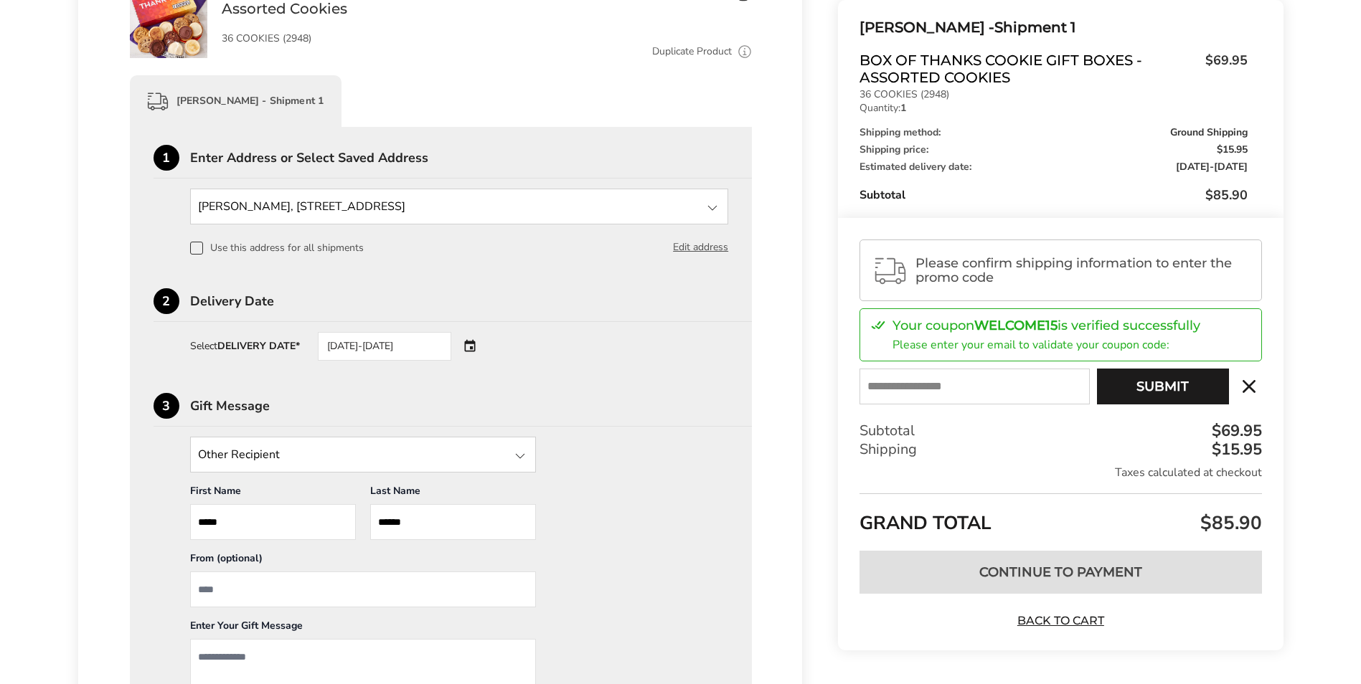
click at [1040, 326] on strong "WELCOME15" at bounding box center [1015, 326] width 83 height 16
click at [1018, 268] on span "Please confirm shipping information to enter the promo code" at bounding box center [1081, 270] width 333 height 29
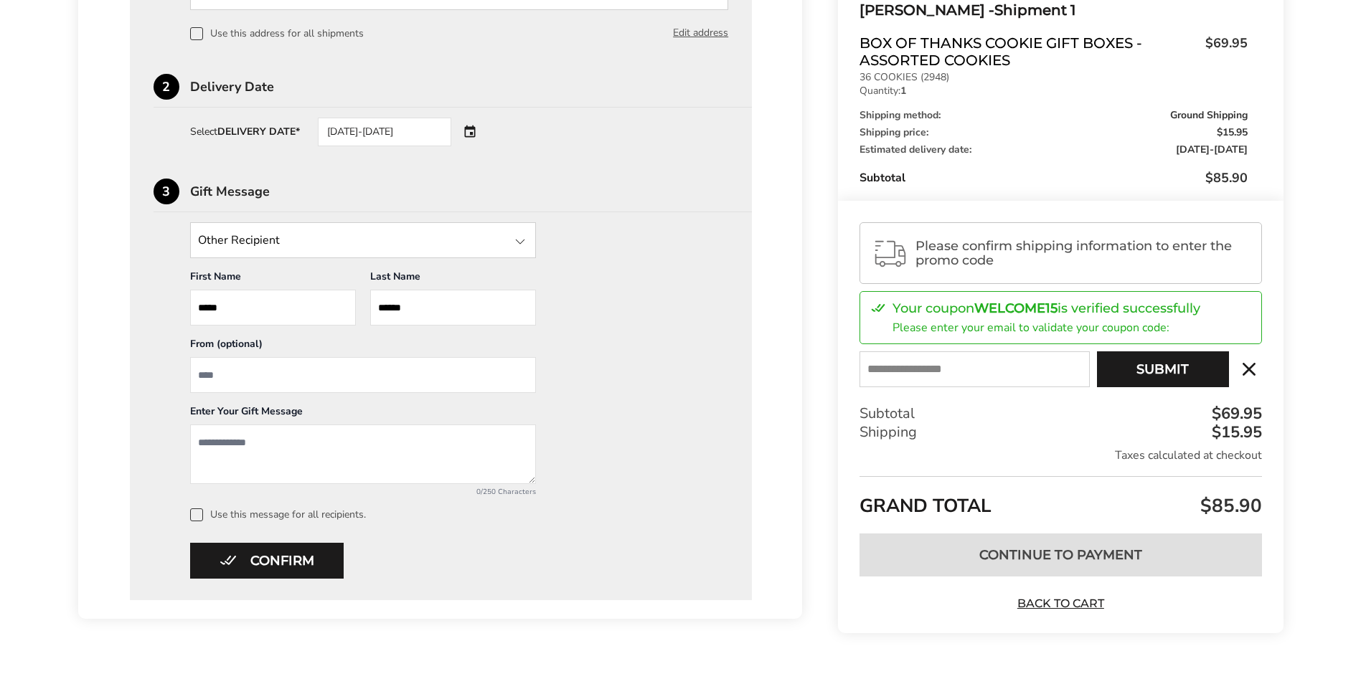
scroll to position [502, 0]
click at [281, 376] on input "From" at bounding box center [363, 374] width 346 height 36
type input "**********"
click at [276, 445] on textarea "Add a message" at bounding box center [363, 454] width 346 height 60
click at [228, 443] on textarea "**********" at bounding box center [363, 454] width 346 height 60
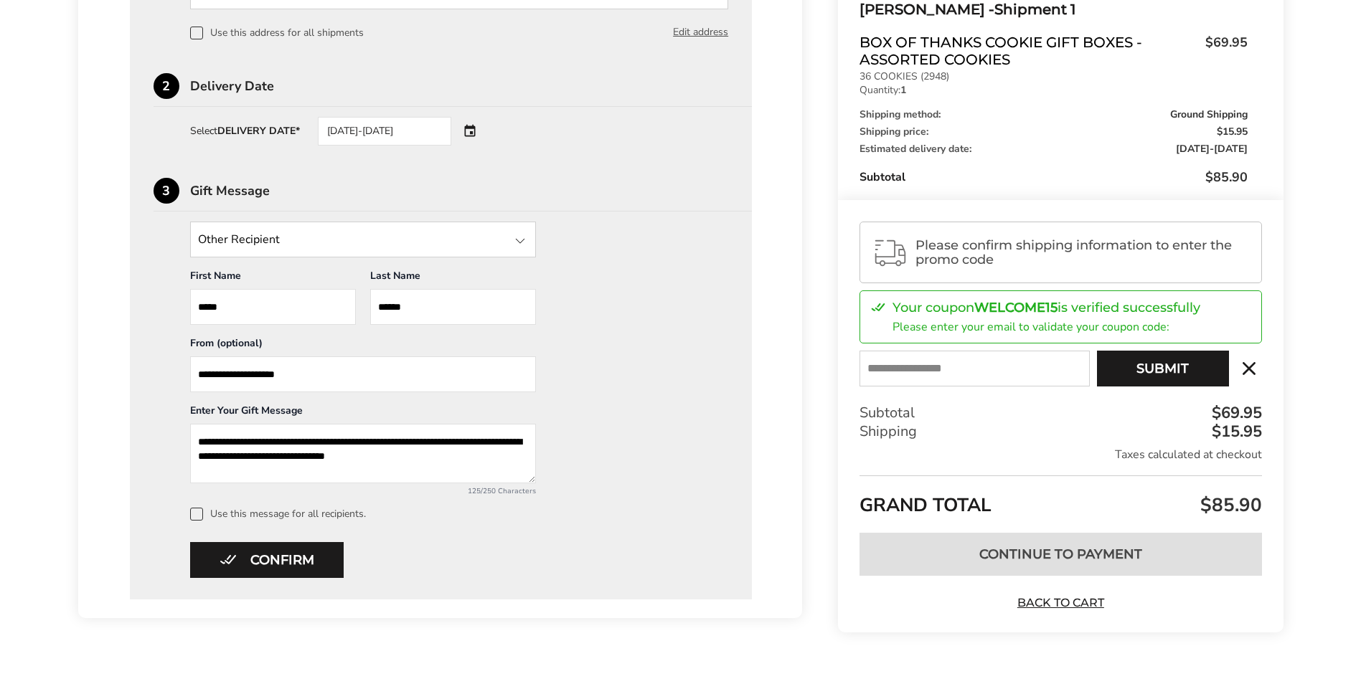
drag, startPoint x: 297, startPoint y: 457, endPoint x: 475, endPoint y: 459, distance: 177.9
click at [475, 459] on textarea "**********" at bounding box center [363, 454] width 346 height 60
click at [295, 460] on textarea "**********" at bounding box center [363, 454] width 346 height 60
click at [466, 458] on textarea "**********" at bounding box center [363, 454] width 346 height 60
type textarea "**********"
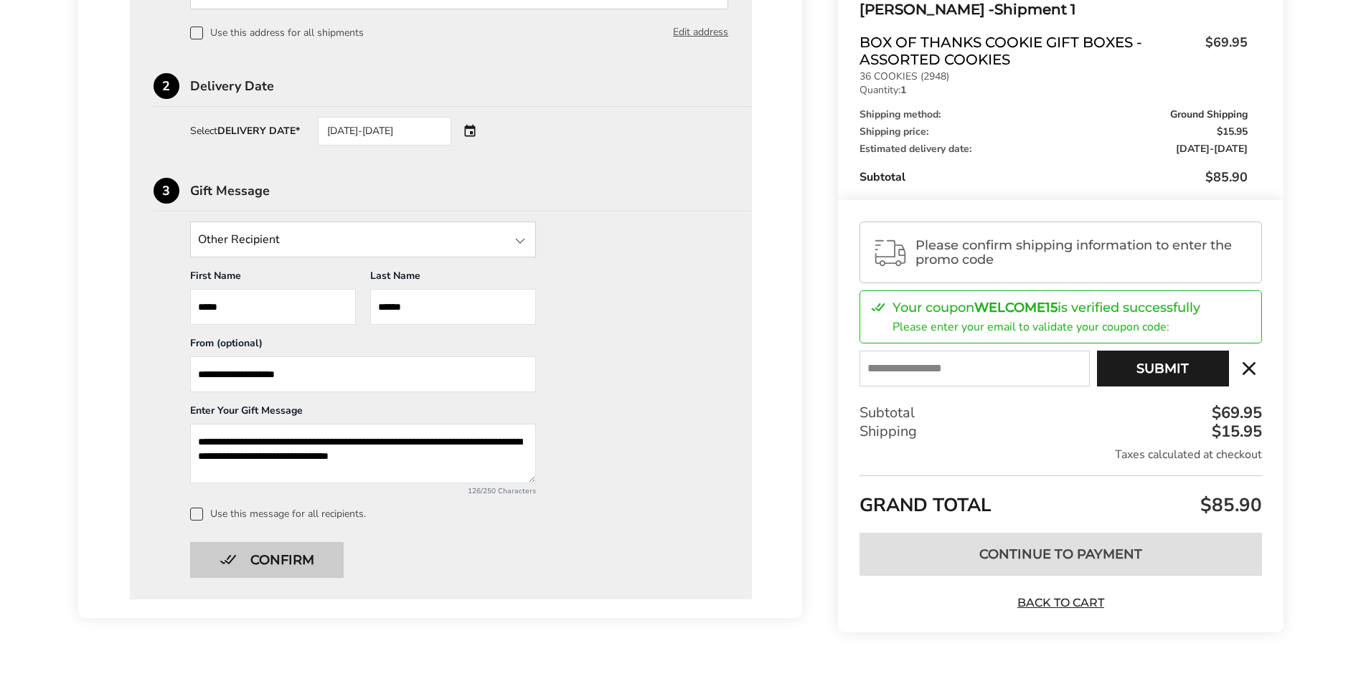
click at [290, 561] on button "Confirm" at bounding box center [266, 560] width 153 height 36
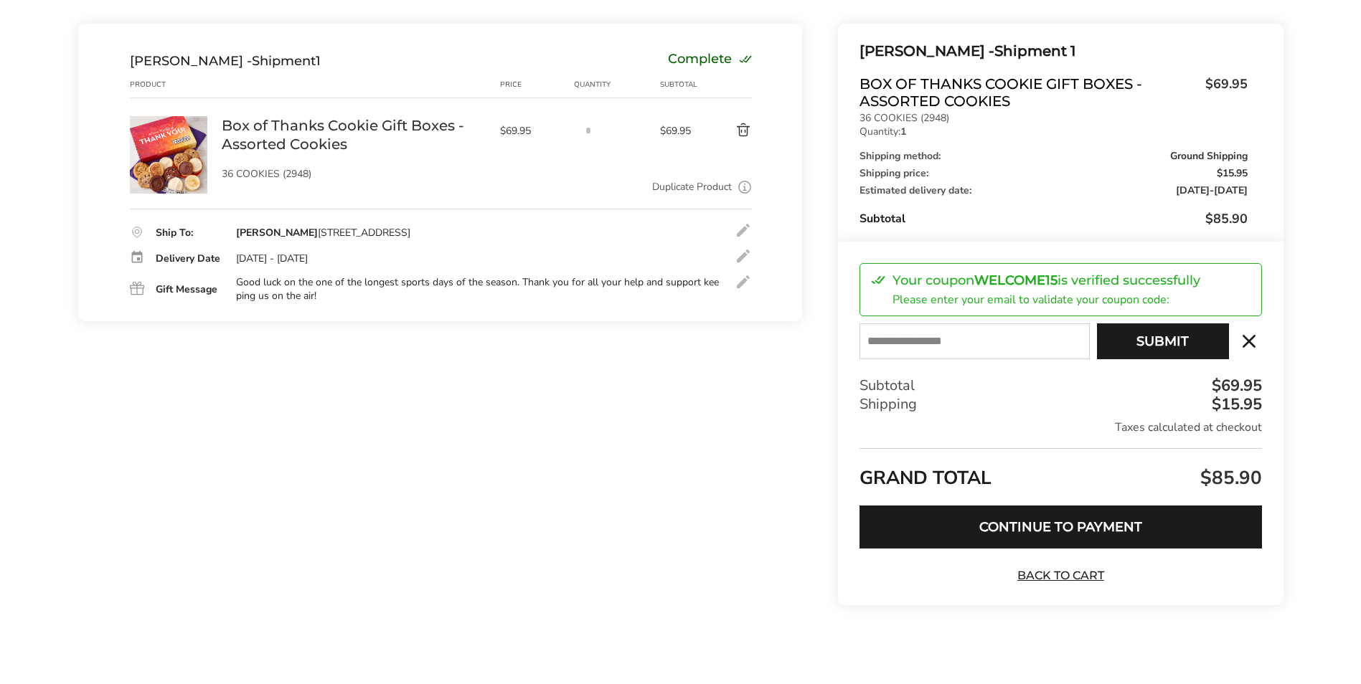
click at [1001, 283] on strong "WELCOME15" at bounding box center [1015, 281] width 83 height 16
click at [1019, 285] on strong "WELCOME15" at bounding box center [1015, 281] width 83 height 16
click at [968, 287] on p "Your coupon WELCOME15 is verified successfully" at bounding box center [1046, 280] width 308 height 13
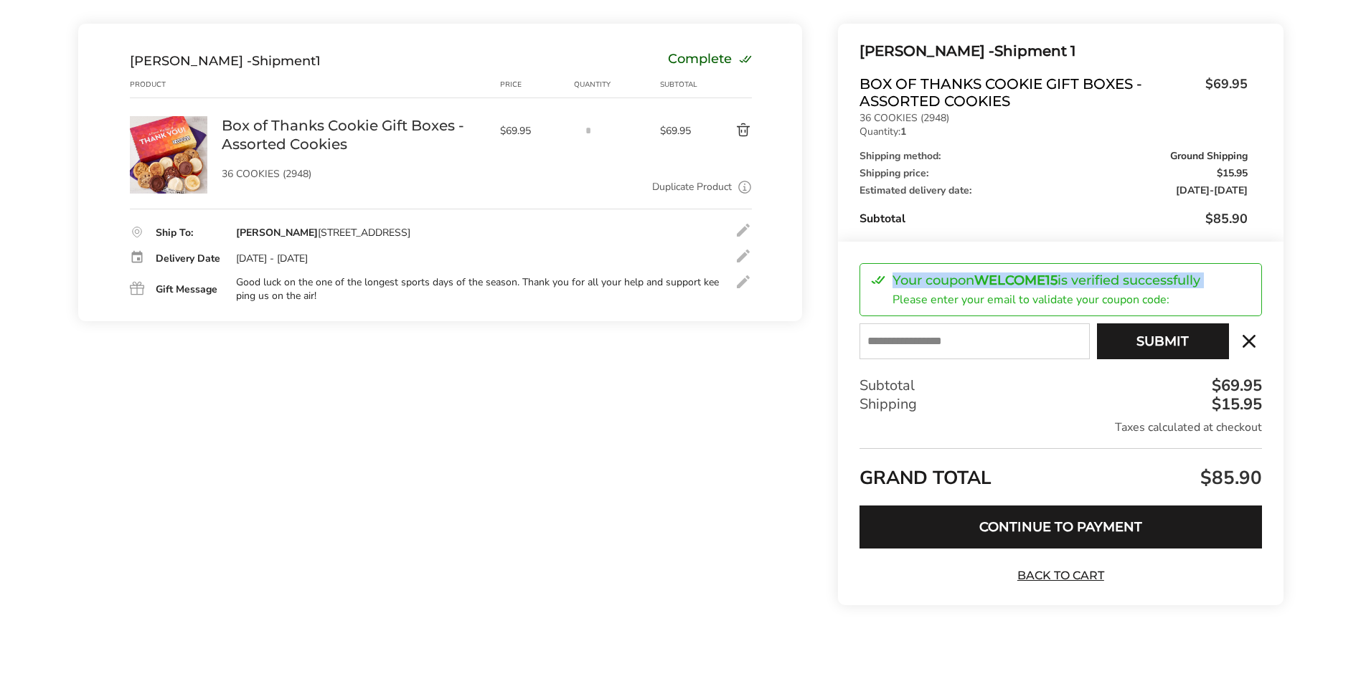
click at [968, 287] on p "Your coupon WELCOME15 is verified successfully" at bounding box center [1046, 280] width 308 height 13
click at [1252, 345] on button at bounding box center [1249, 341] width 36 height 26
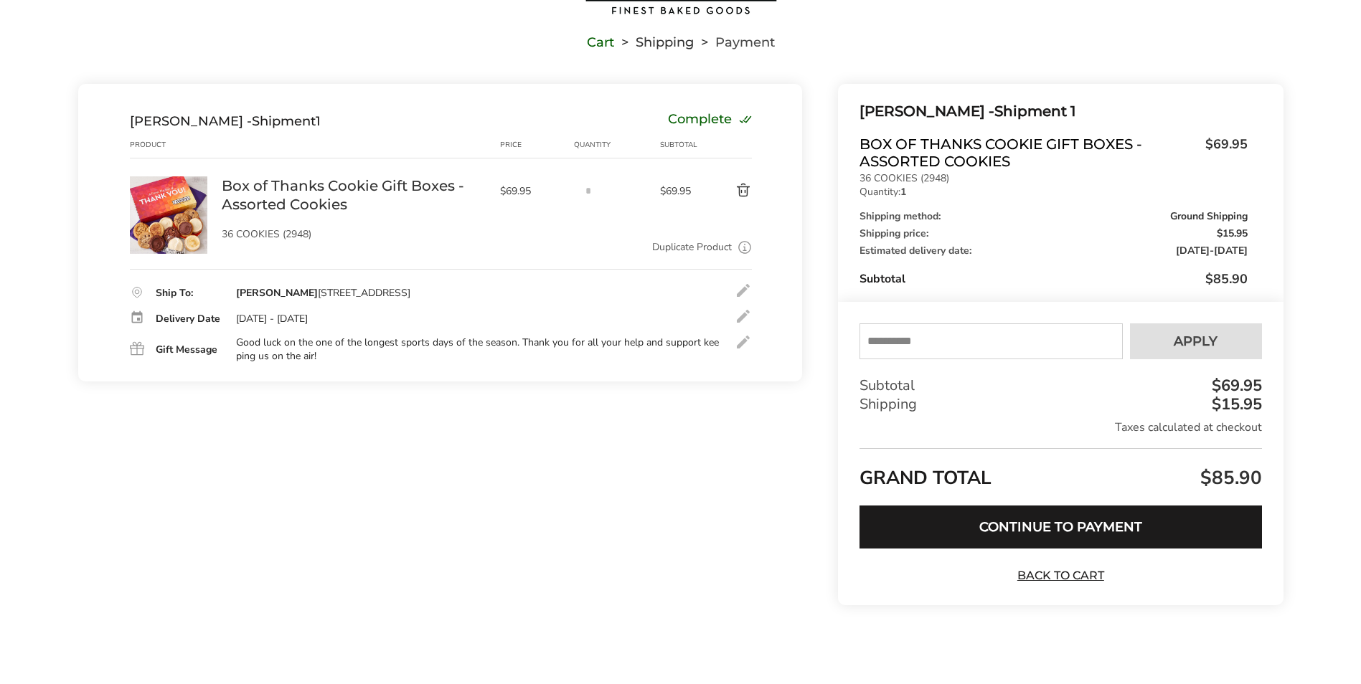
click at [1028, 335] on input "text" at bounding box center [990, 341] width 263 height 36
type input "******"
click at [1195, 346] on span "Apply" at bounding box center [1195, 341] width 44 height 13
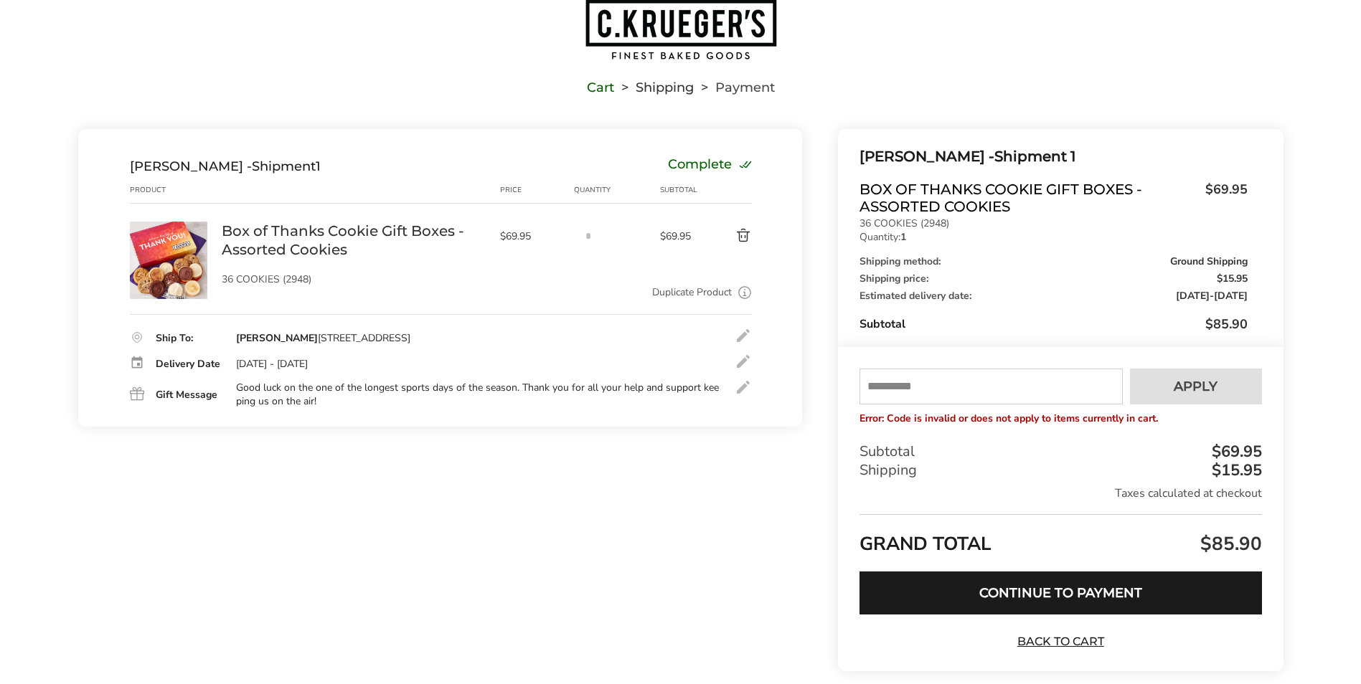
scroll to position [0, 0]
